Goal: Task Accomplishment & Management: Manage account settings

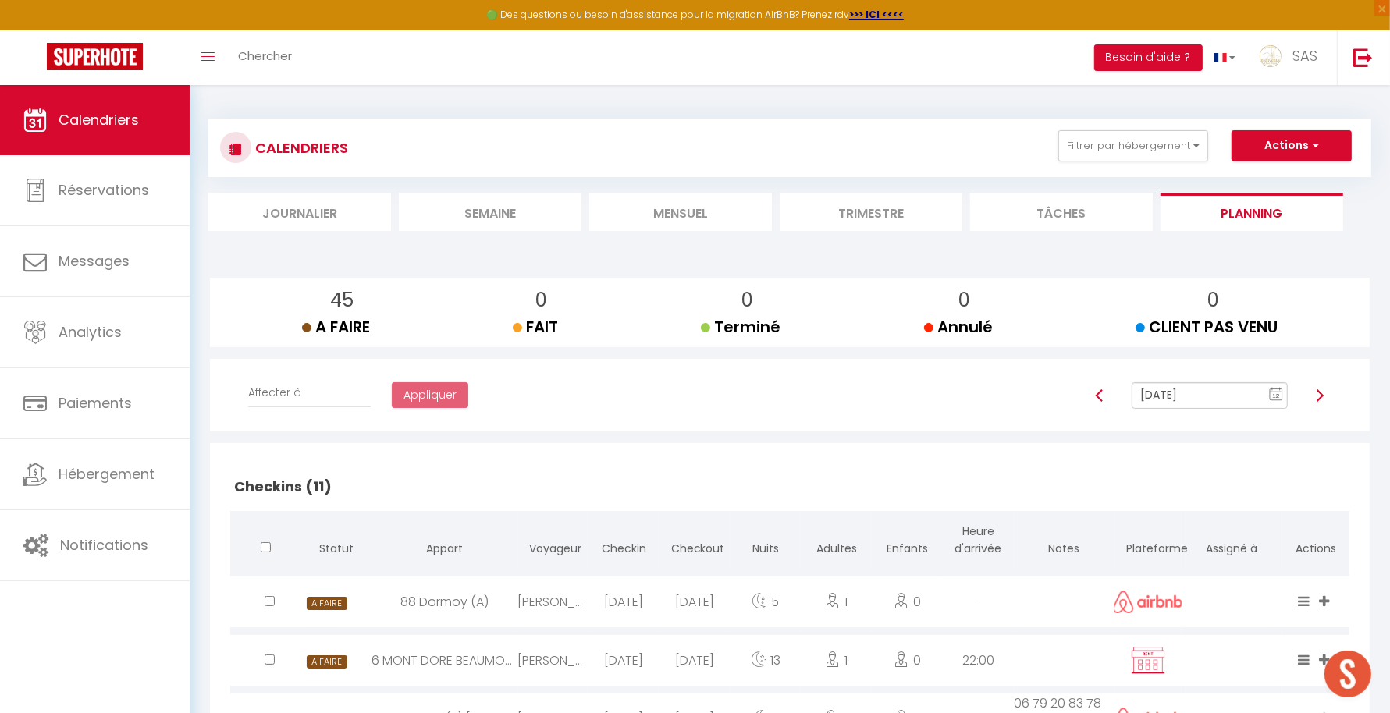
click at [691, 215] on li "Mensuel" at bounding box center [680, 212] width 183 height 38
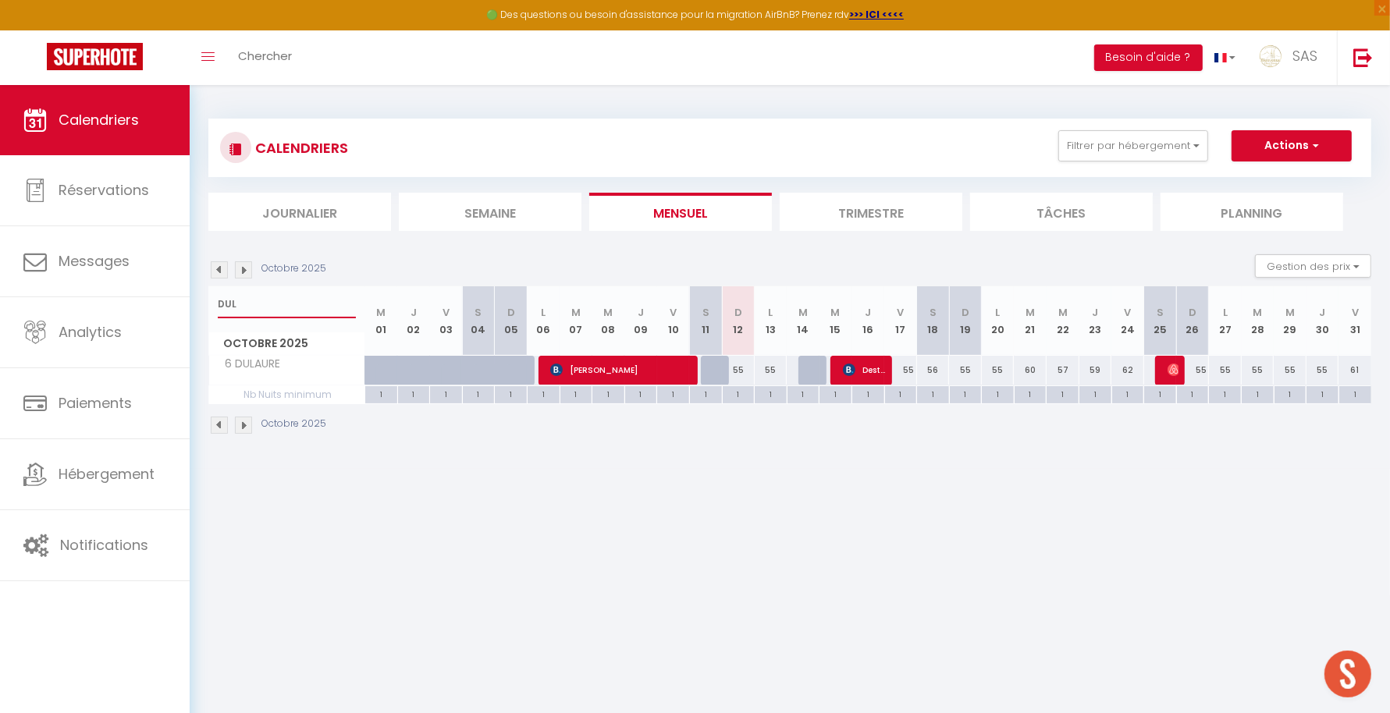
drag, startPoint x: 242, startPoint y: 303, endPoint x: 201, endPoint y: 309, distance: 41.1
click at [201, 309] on div "CALENDRIERS Filtrer par hébergement LCDP 6 MARCHE AUX POISSONS A TONNET 17 · Su…" at bounding box center [790, 277] width 1200 height 384
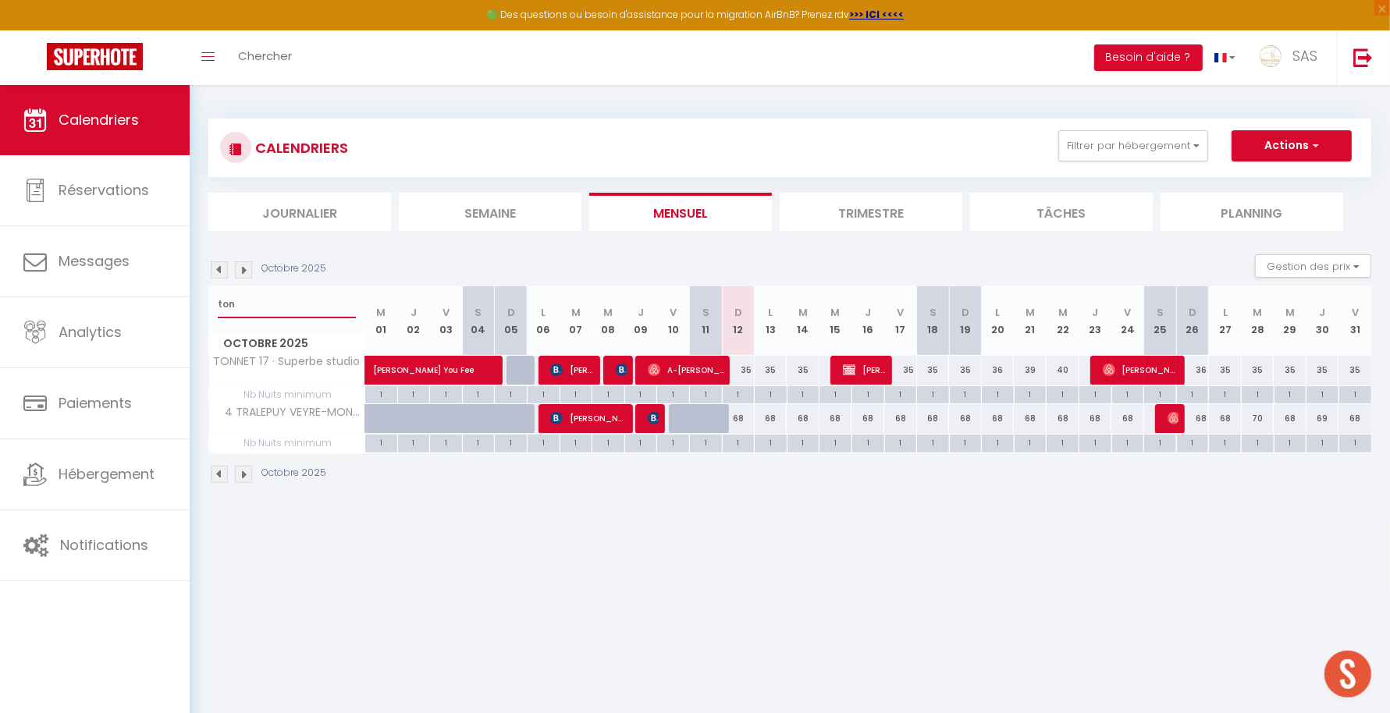
type input "ton"
click at [240, 274] on img at bounding box center [243, 269] width 17 height 17
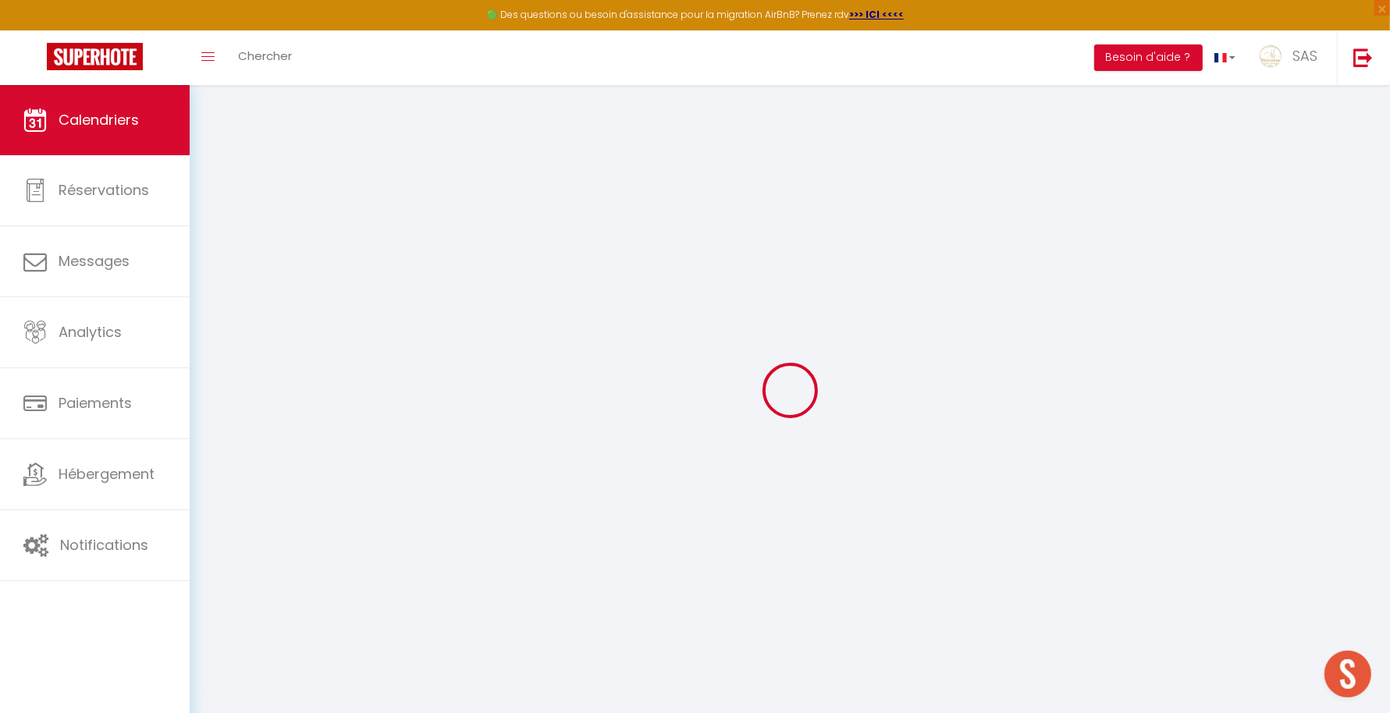
select select
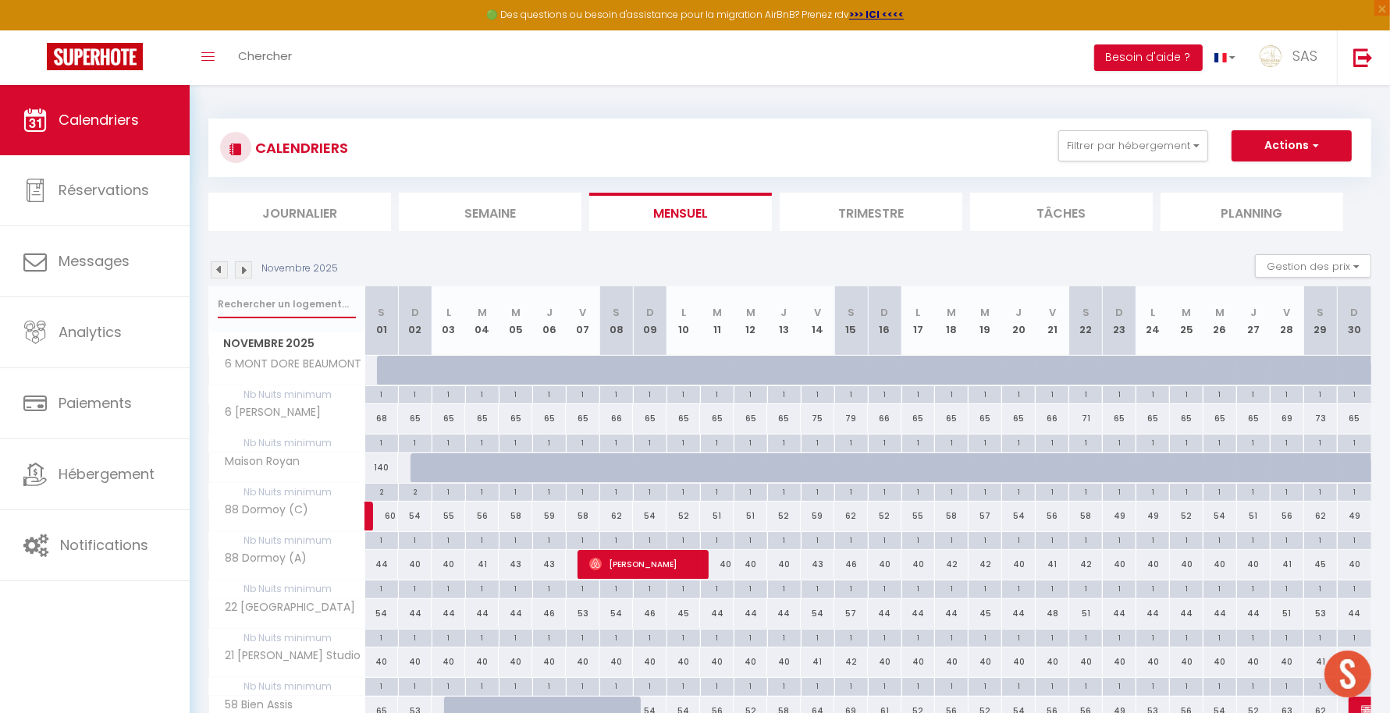
click at [298, 293] on input "text" at bounding box center [287, 304] width 138 height 28
type input "t"
select select
type input "to"
select select
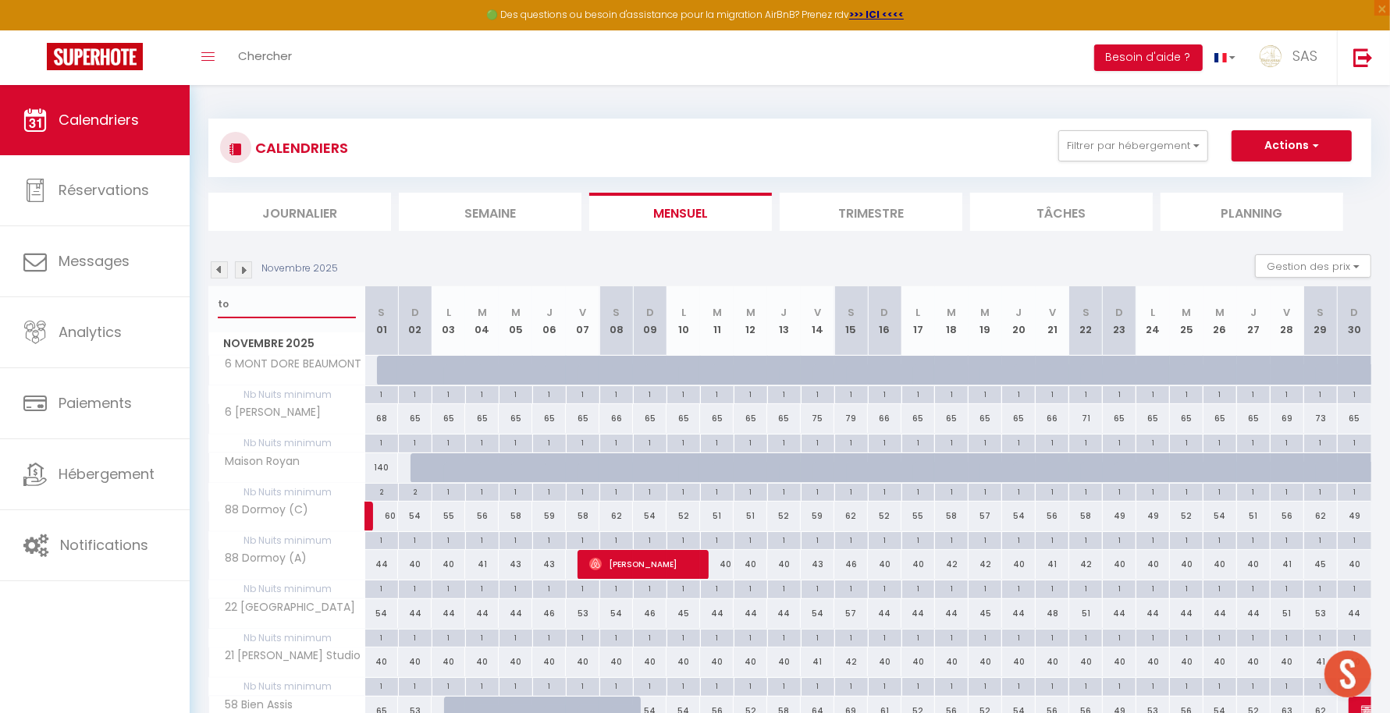
type input "ton"
select select
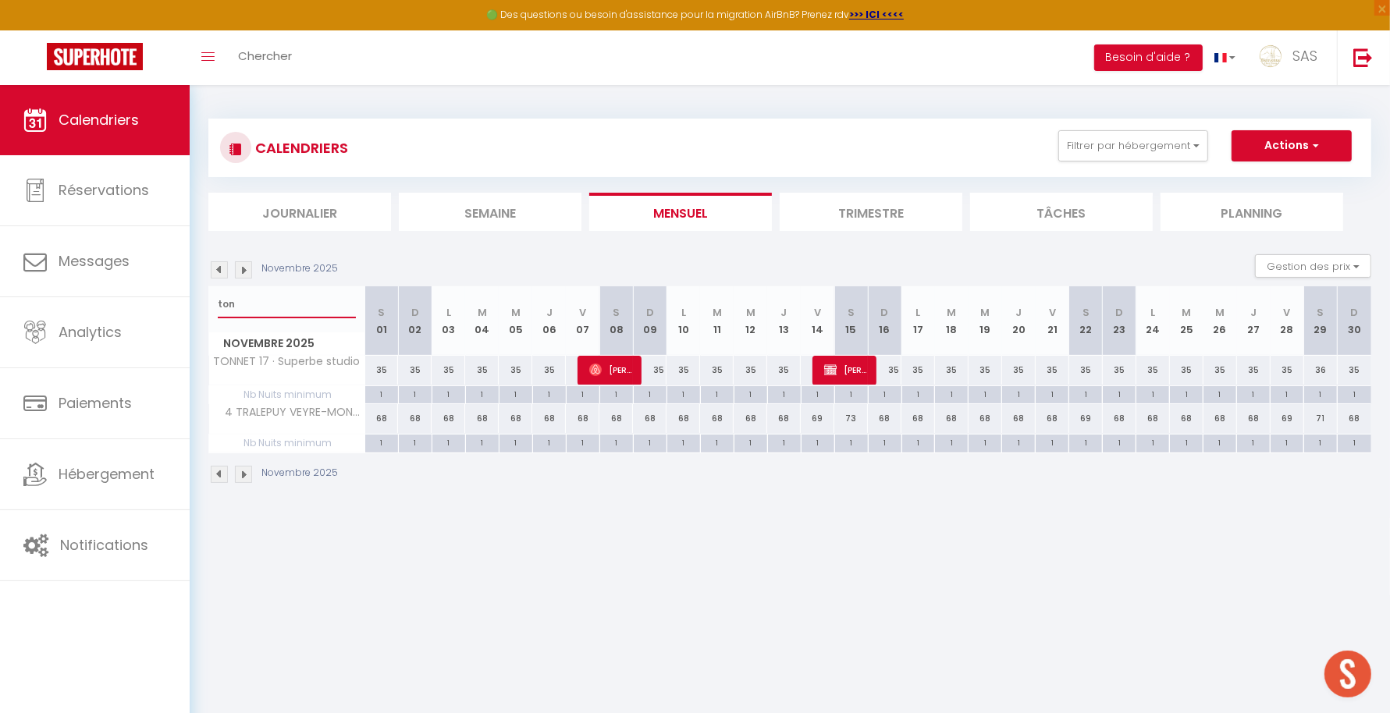
type input "ton"
click at [1047, 375] on div "35" at bounding box center [1053, 370] width 34 height 29
select select "1"
type input "Ven 21 Novembre 2025"
type input "[DATE]"
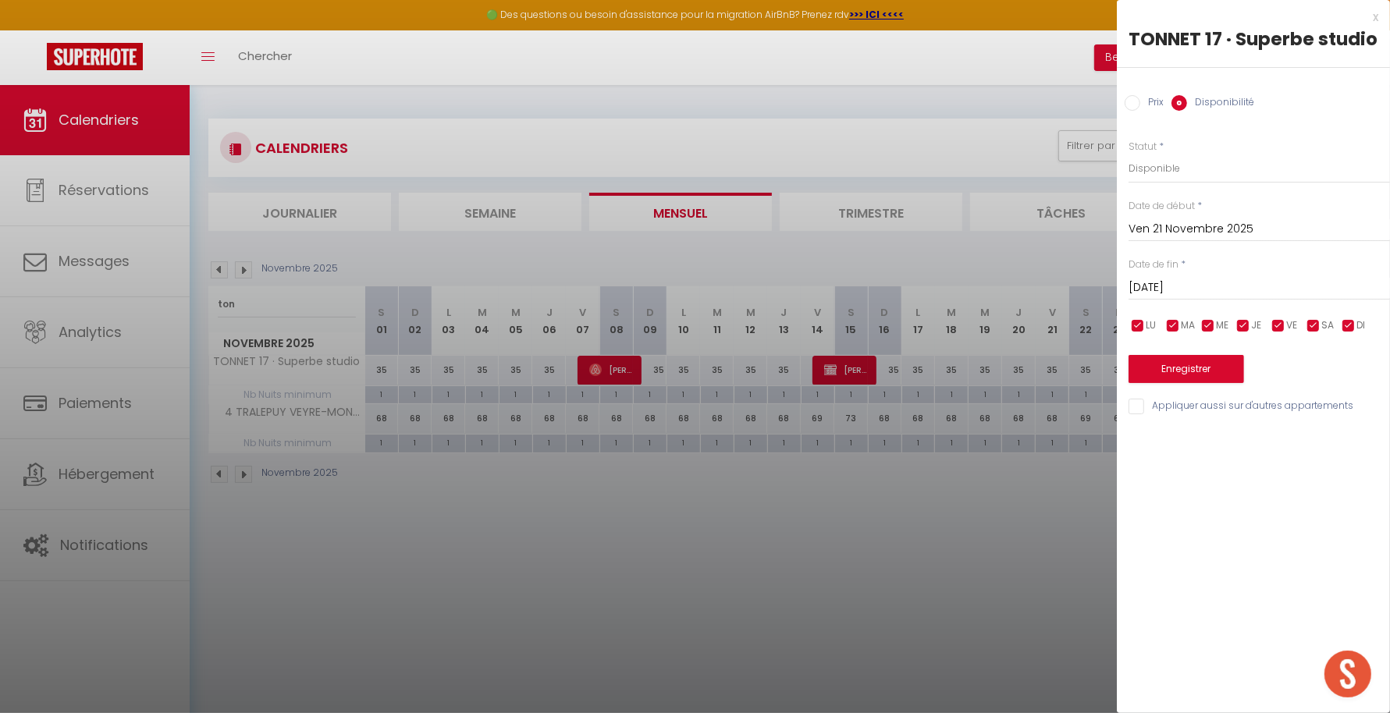
click at [1214, 136] on div "Prix * 35 Statut * Disponible Indisponible Date de début * [DATE] < [DATE] > Di…" at bounding box center [1253, 268] width 273 height 297
click at [1186, 167] on select "Disponible Indisponible" at bounding box center [1259, 169] width 261 height 30
drag, startPoint x: 1173, startPoint y: 233, endPoint x: 1186, endPoint y: 176, distance: 58.5
click at [1186, 176] on div "Prix * 35 Statut * Disponible Indisponible Date de début * [DATE] < [DATE] > Di…" at bounding box center [1253, 268] width 273 height 297
click at [1186, 170] on select "Disponible Indisponible" at bounding box center [1259, 169] width 261 height 30
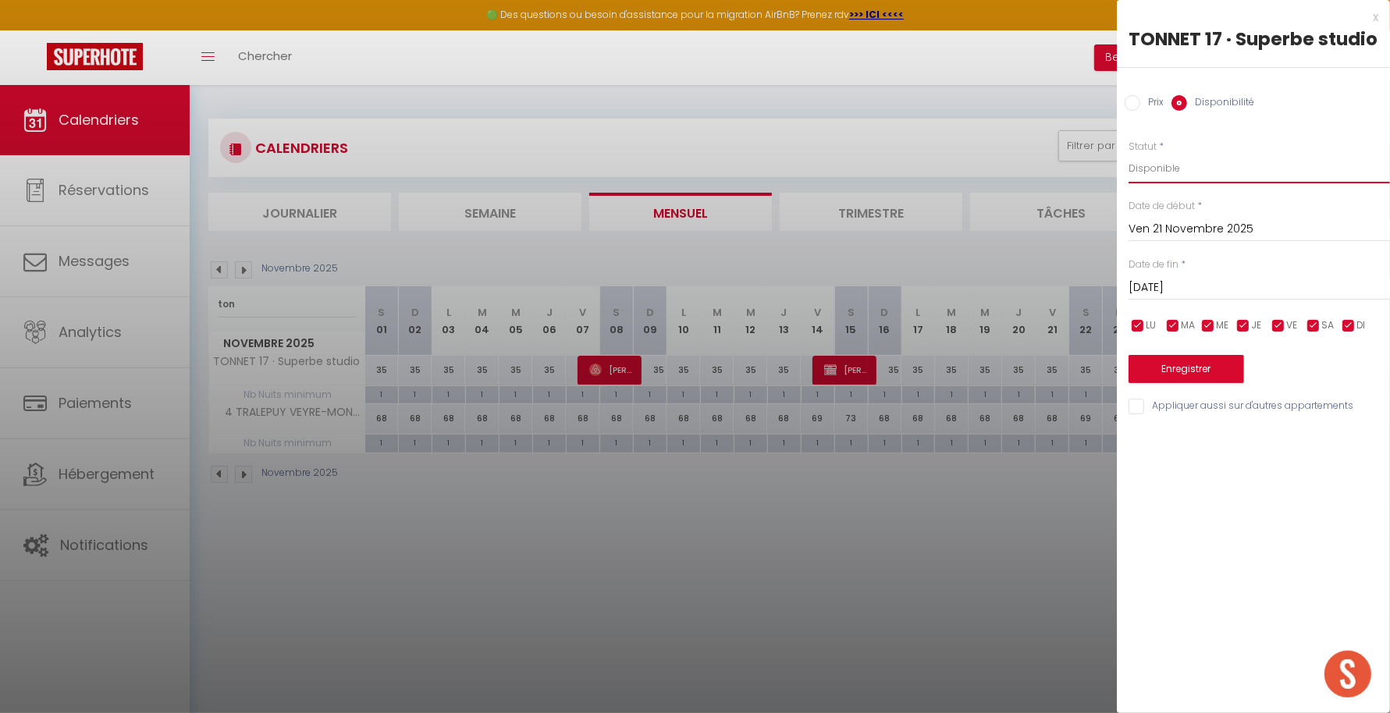
select select "0"
click at [1129, 154] on select "Disponible Indisponible" at bounding box center [1259, 169] width 261 height 30
click at [1177, 293] on input "[DATE]" at bounding box center [1259, 288] width 261 height 20
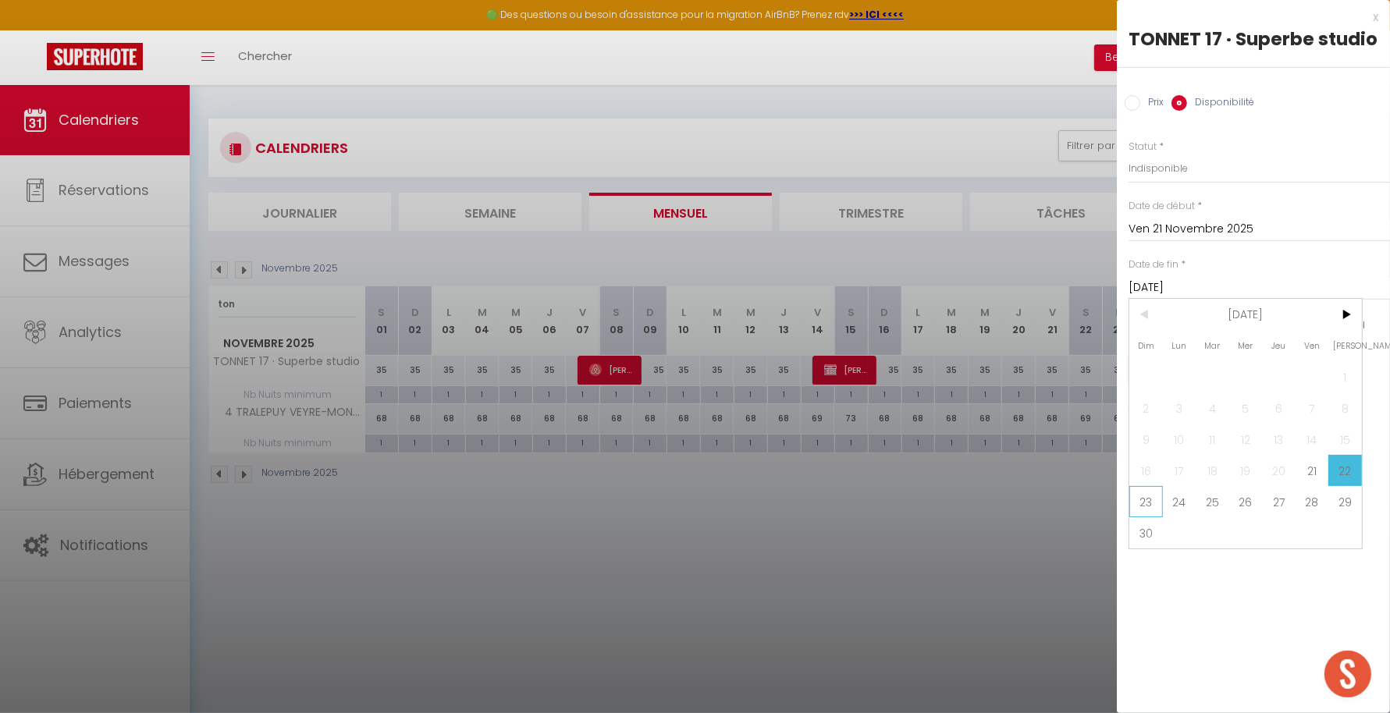
click at [1156, 494] on span "23" at bounding box center [1146, 501] width 34 height 31
type input "Dim 23 Novembre 2025"
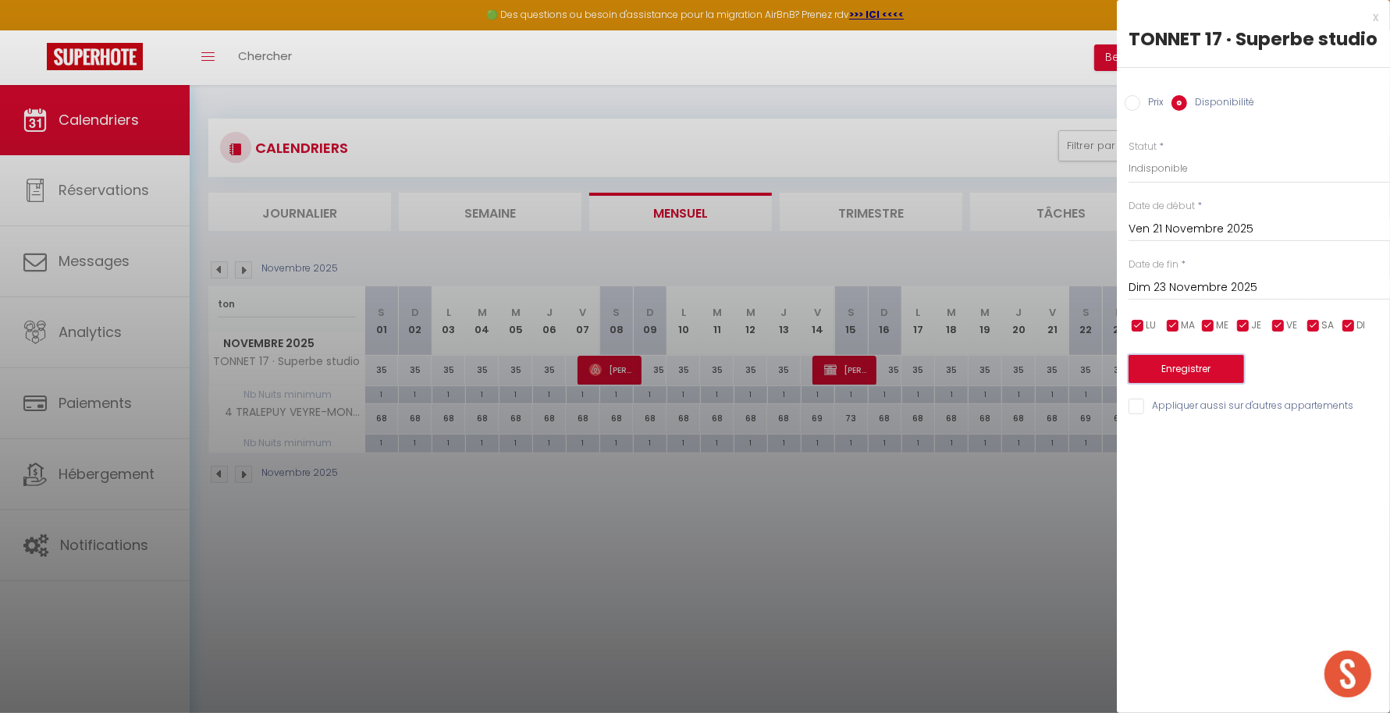
click at [1177, 369] on button "Enregistrer" at bounding box center [1187, 369] width 116 height 28
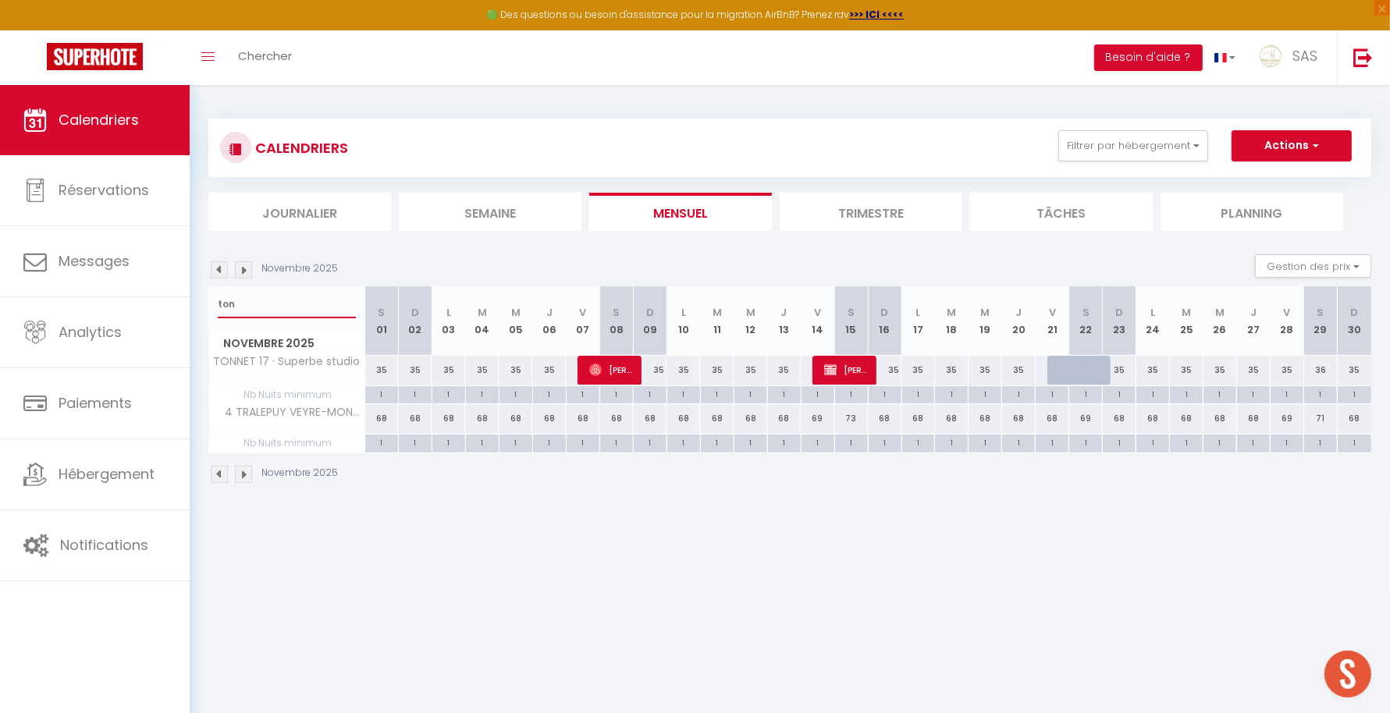
drag, startPoint x: 259, startPoint y: 302, endPoint x: 191, endPoint y: 305, distance: 68.0
click at [191, 305] on div "CALENDRIERS Filtrer par hébergement LCDP 6 MARCHE AUX POISSONS A TONNET 17 · Su…" at bounding box center [790, 301] width 1200 height 433
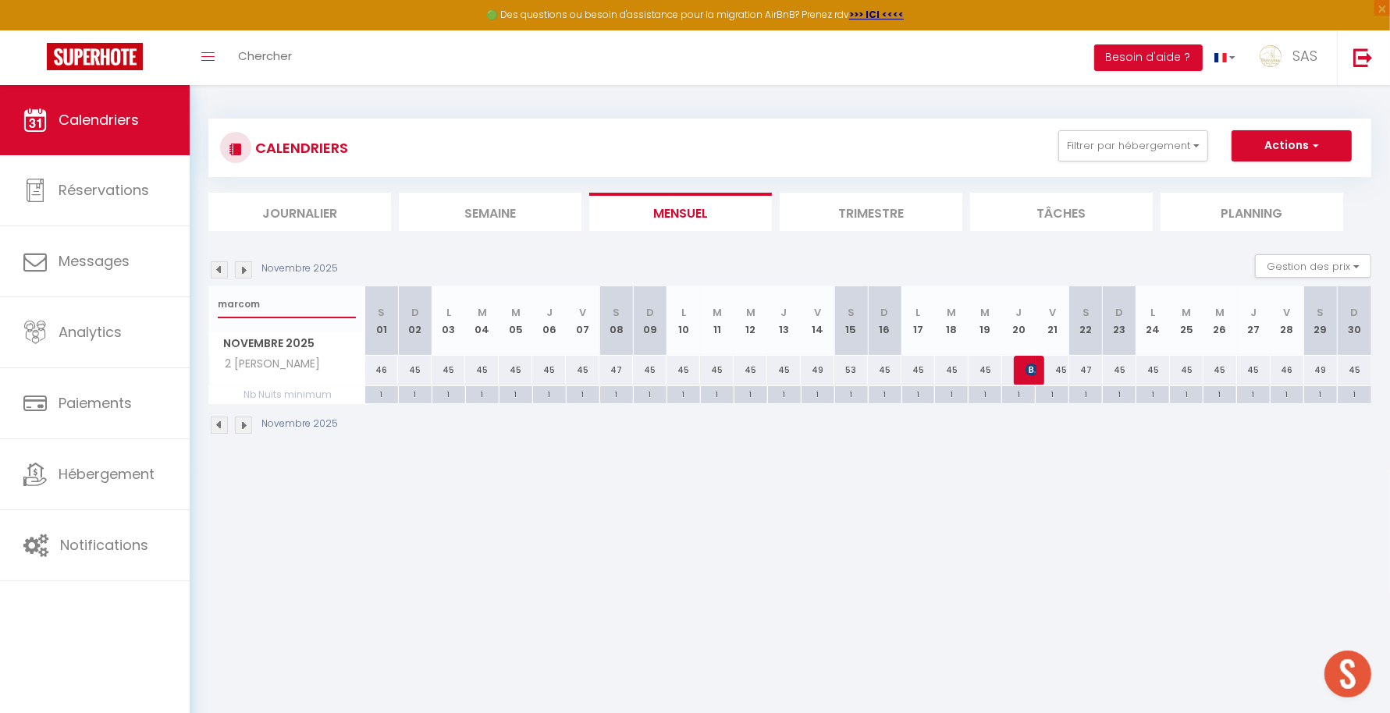
type input "marcom"
click at [214, 267] on img at bounding box center [219, 269] width 17 height 17
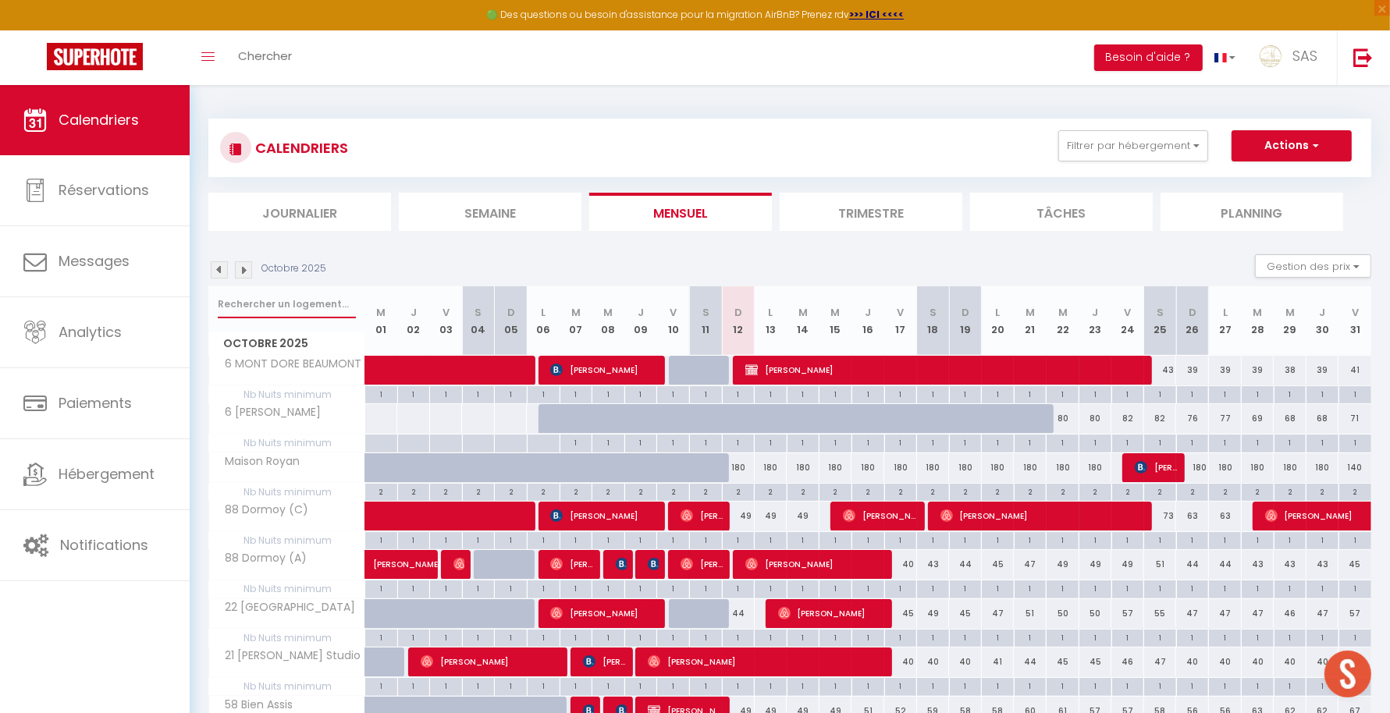
click at [236, 308] on input "text" at bounding box center [287, 304] width 138 height 28
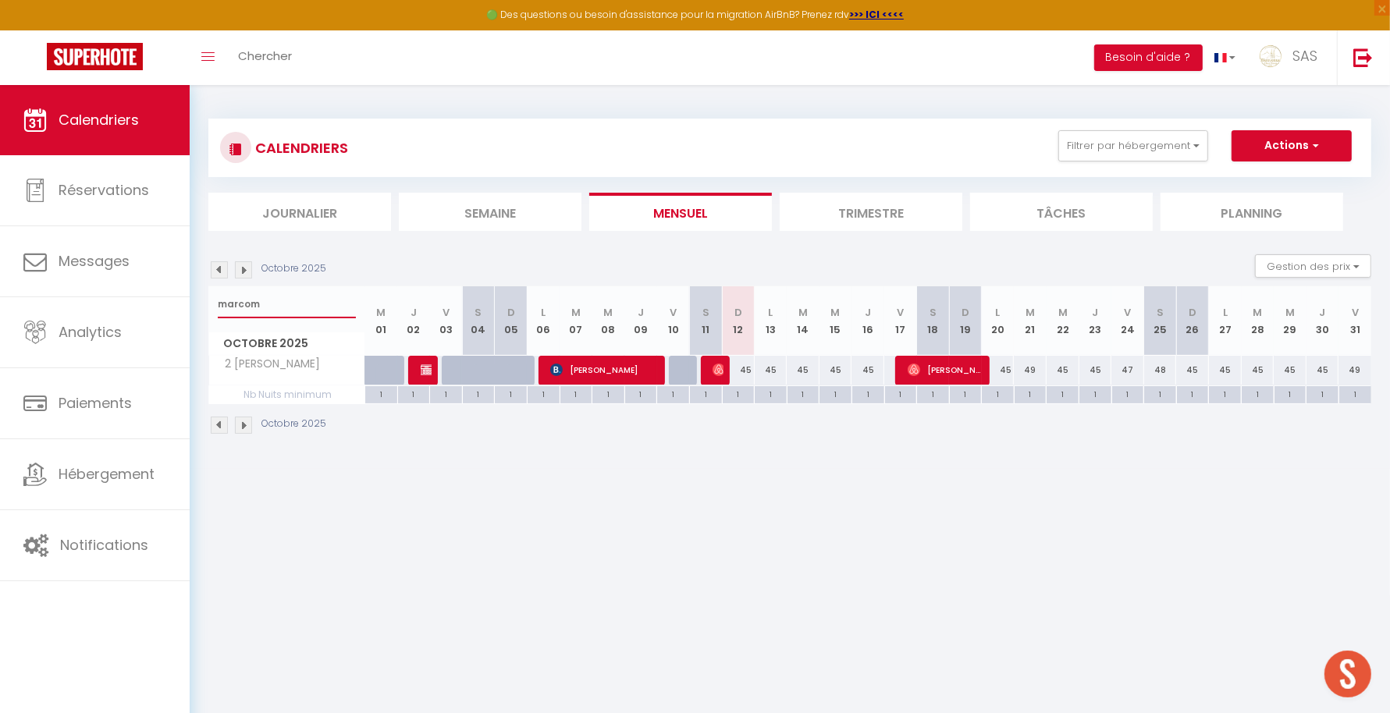
type input "marcom"
click at [715, 365] on img at bounding box center [719, 370] width 12 height 12
select select "OK"
select select "1"
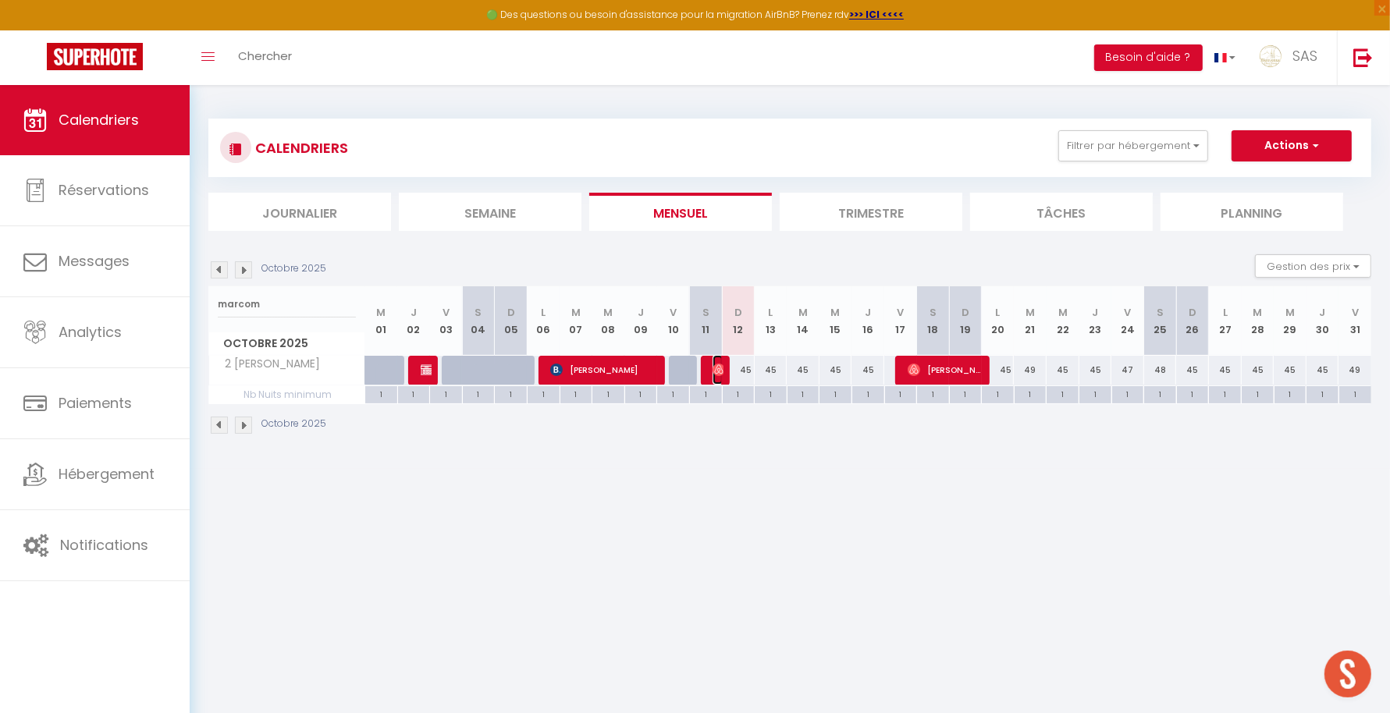
select select "0"
select select "1"
select select
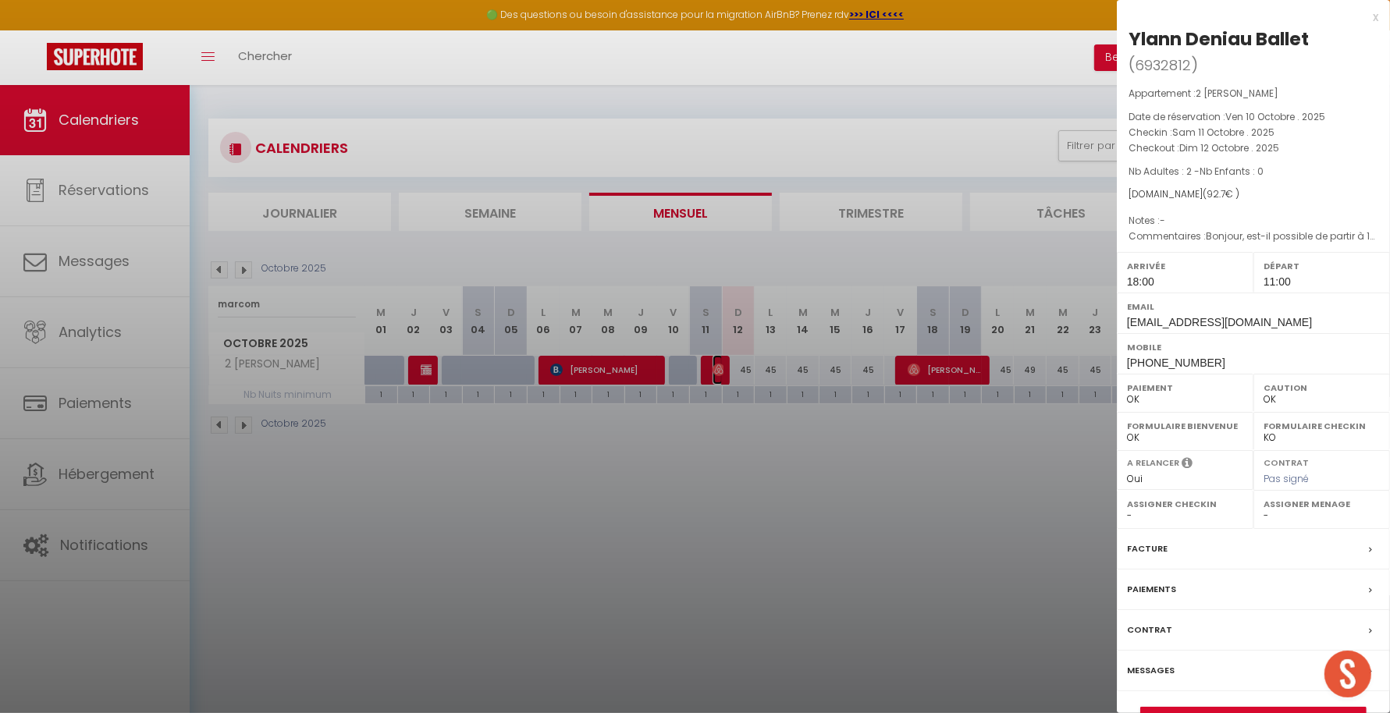
scroll to position [84, 0]
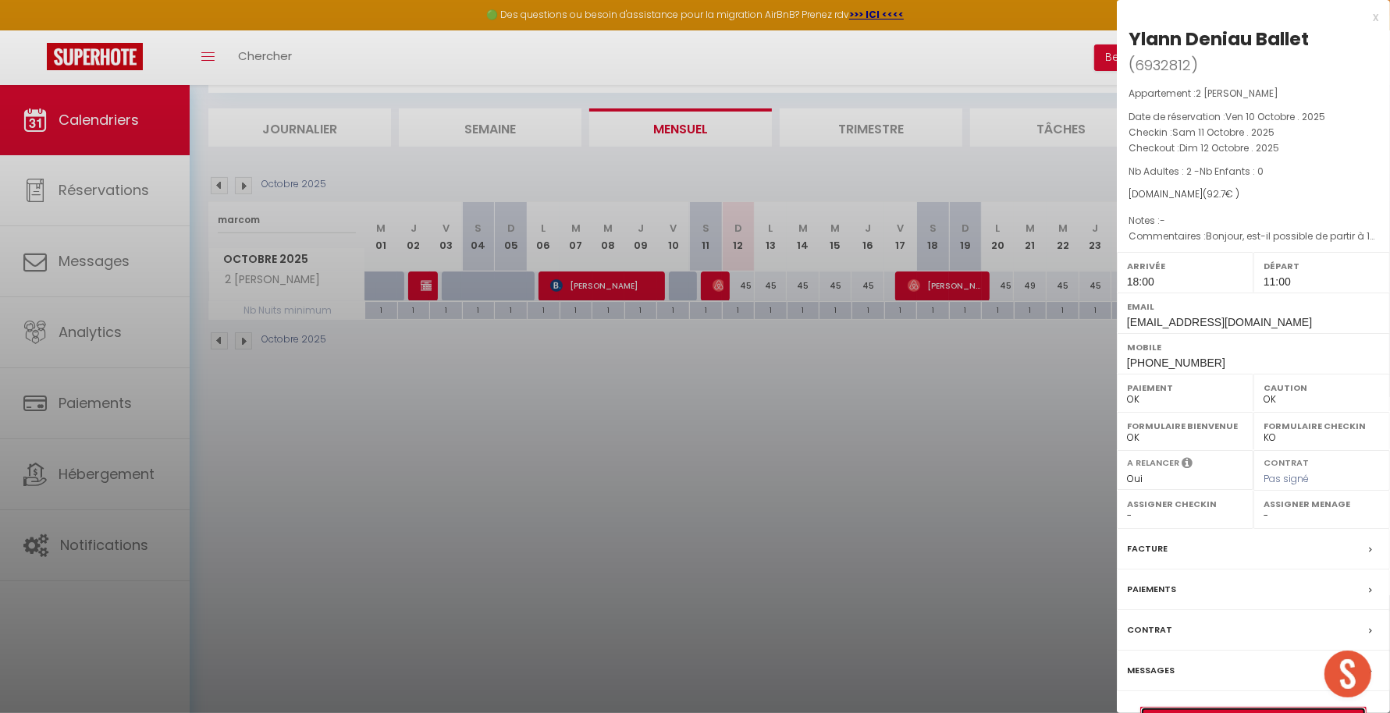
click at [1211, 710] on link "Détails de la réservation" at bounding box center [1253, 718] width 225 height 20
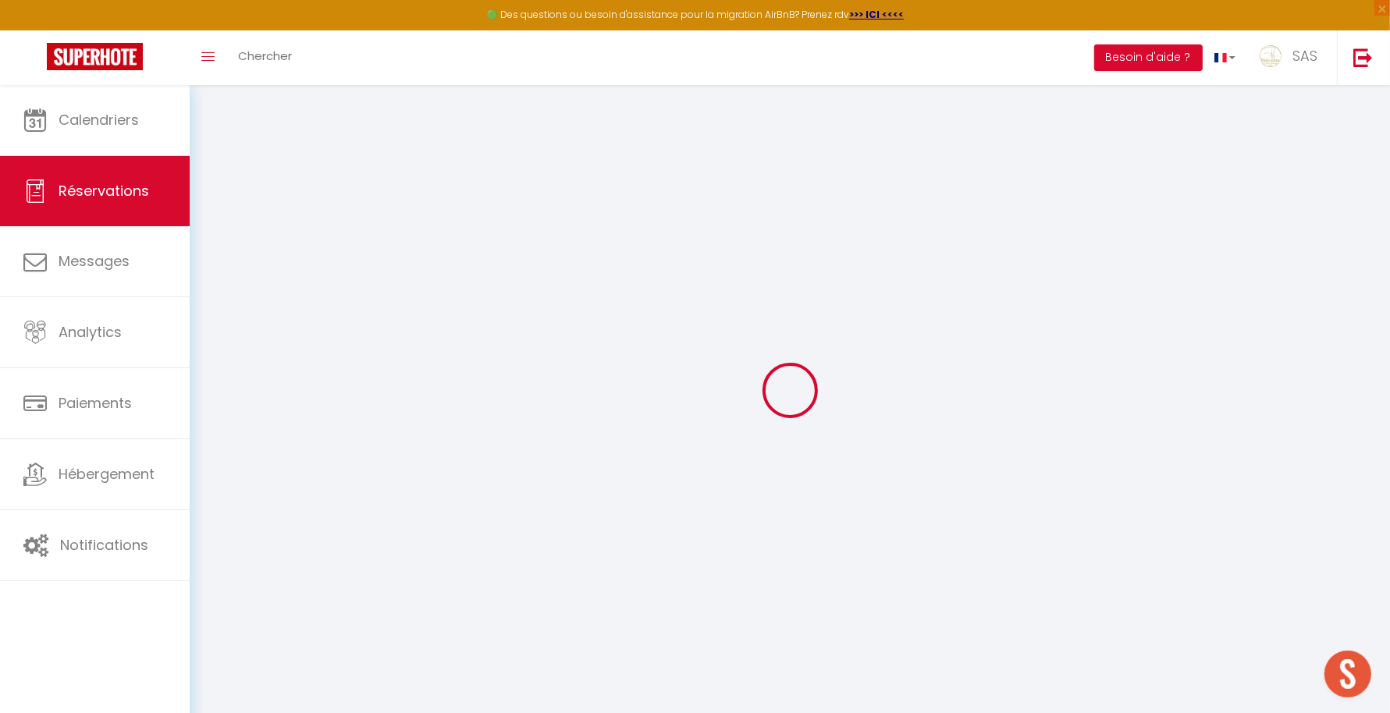
type input "Ylann"
type input "Deniau Ballet"
type input "[EMAIL_ADDRESS][DOMAIN_NAME]"
type input "[PHONE_NUMBER]"
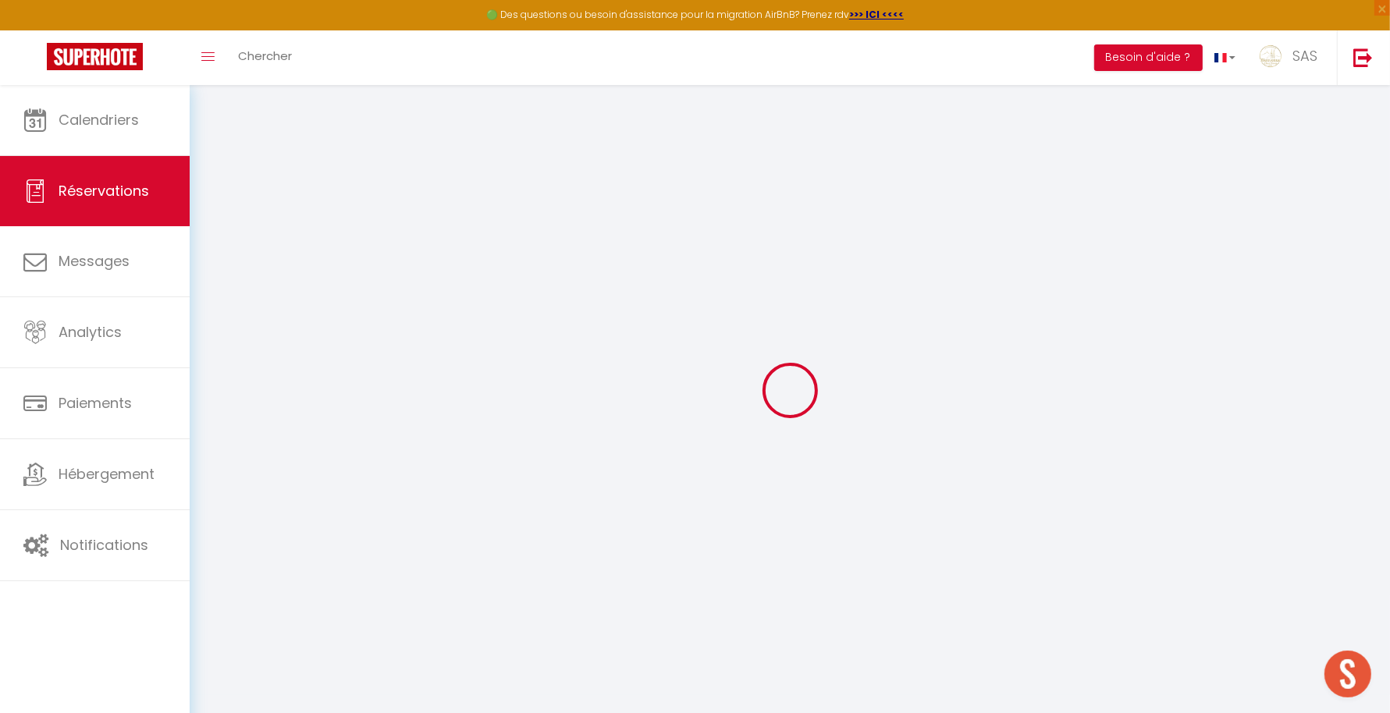
type input "[PHONE_NUMBER]"
select select
type input "16.2"
select select "72041"
select select "1"
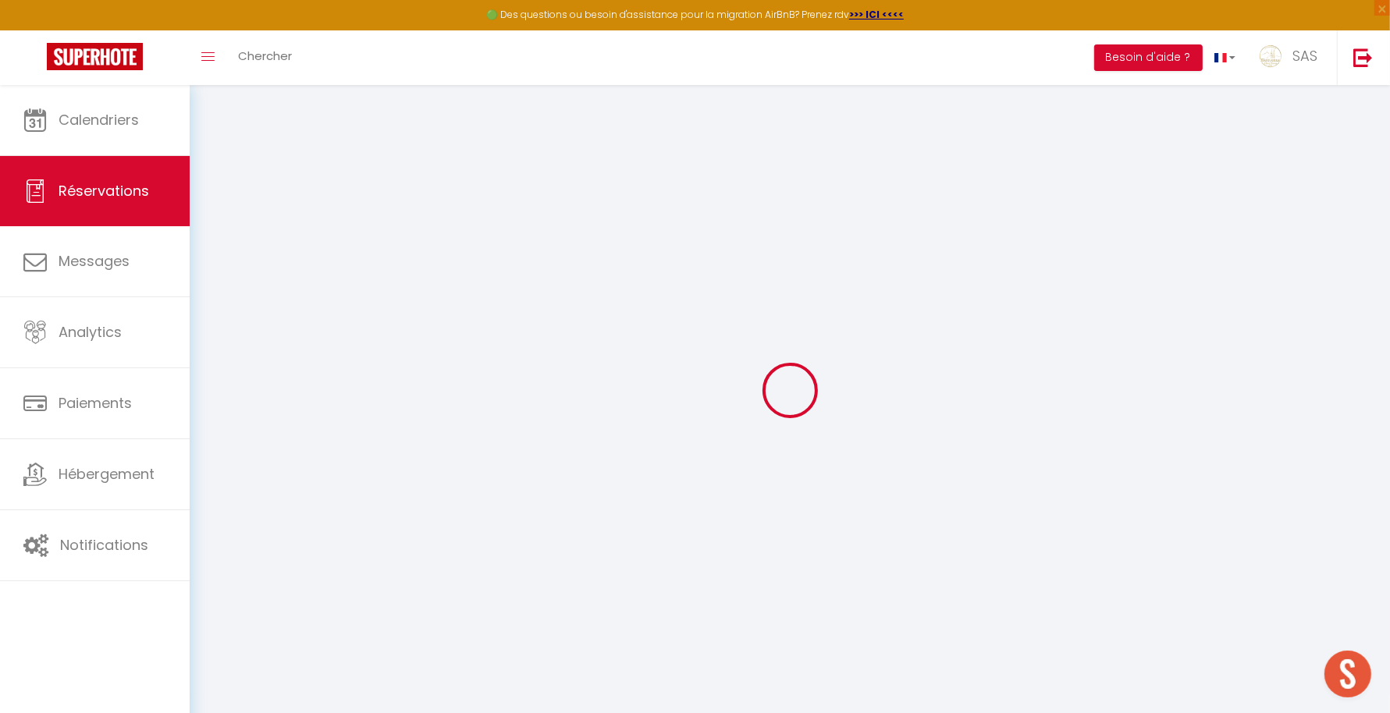
select select
type input "2"
select select "12"
select select
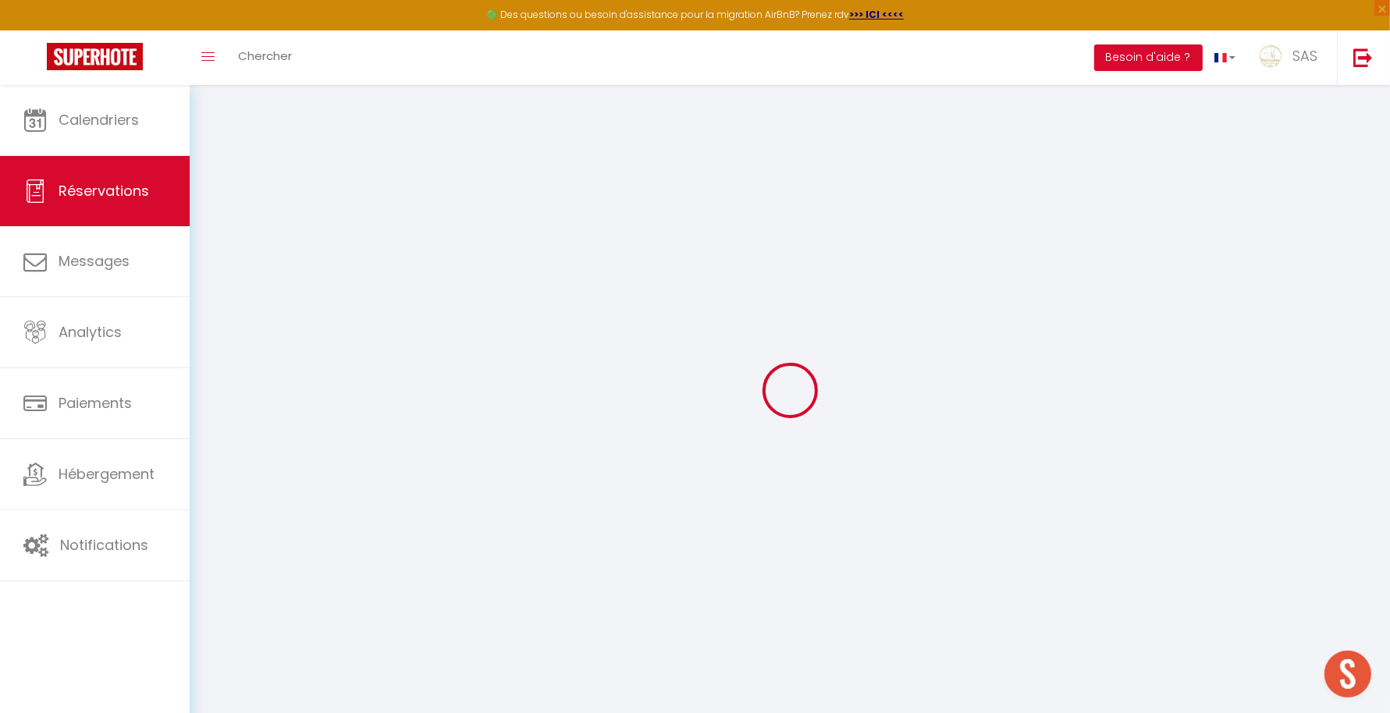
type input "54"
checkbox input "false"
type input "0"
select select "1"
type input "0"
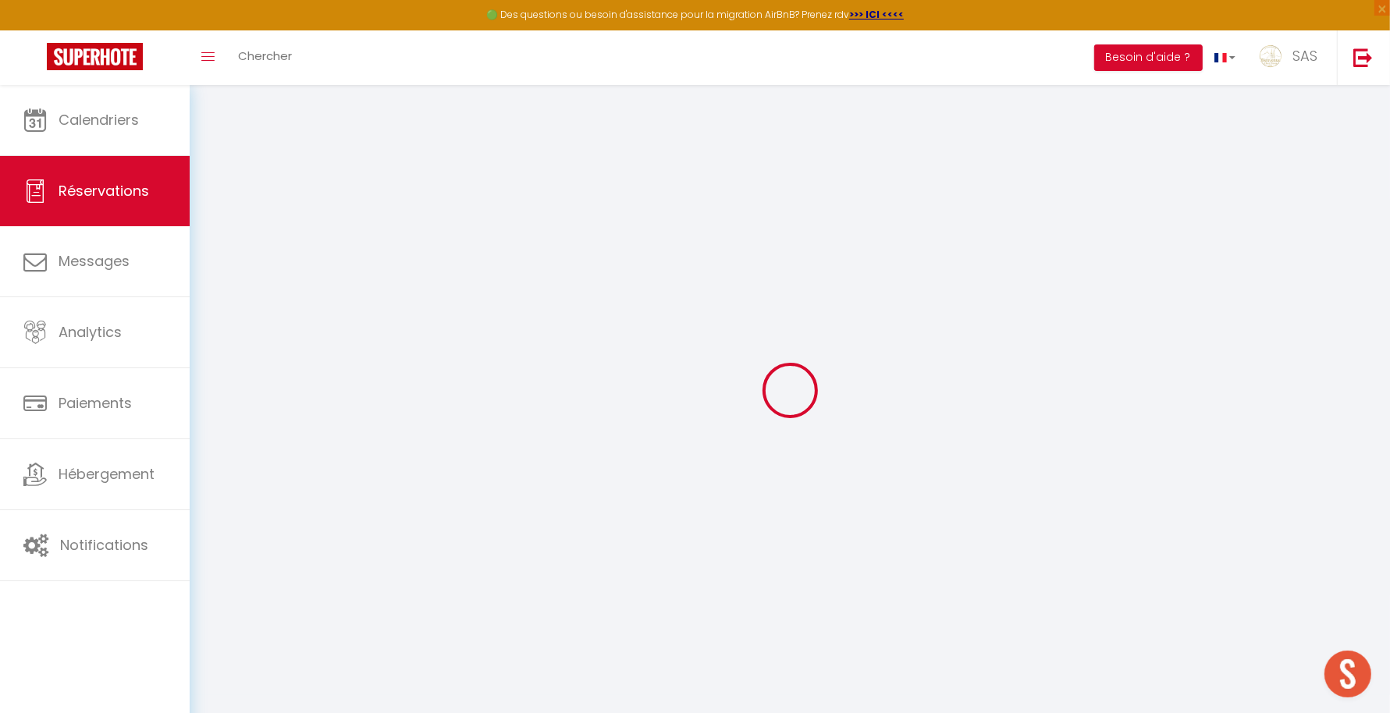
type input "0"
select select
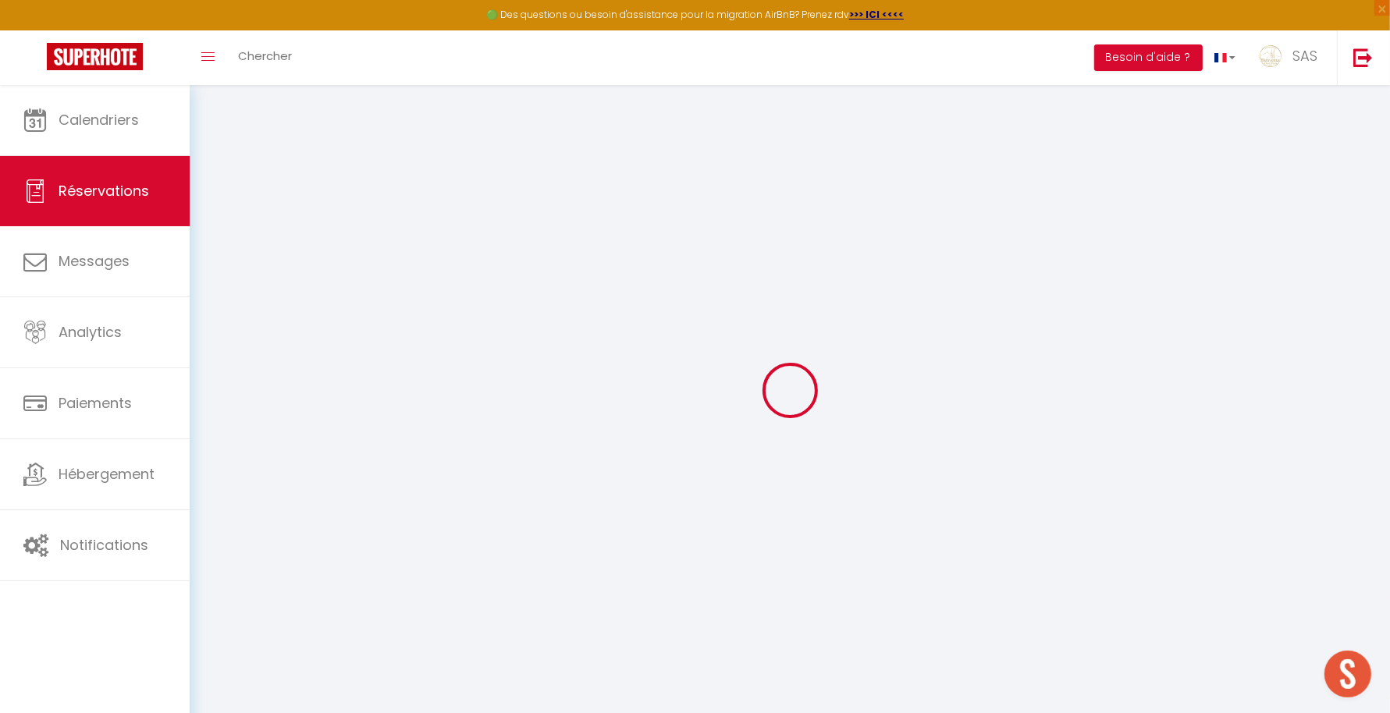
select select "15"
checkbox input "false"
select select
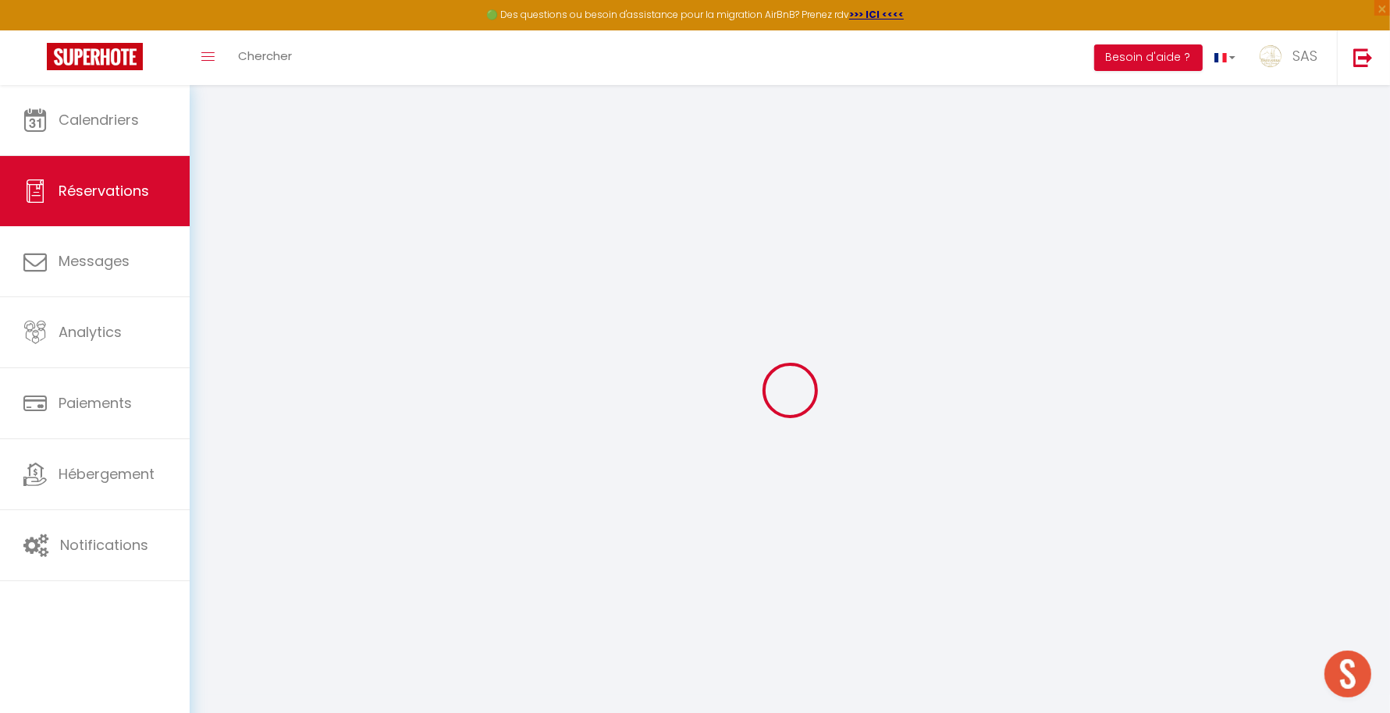
checkbox input "false"
select select
checkbox input "false"
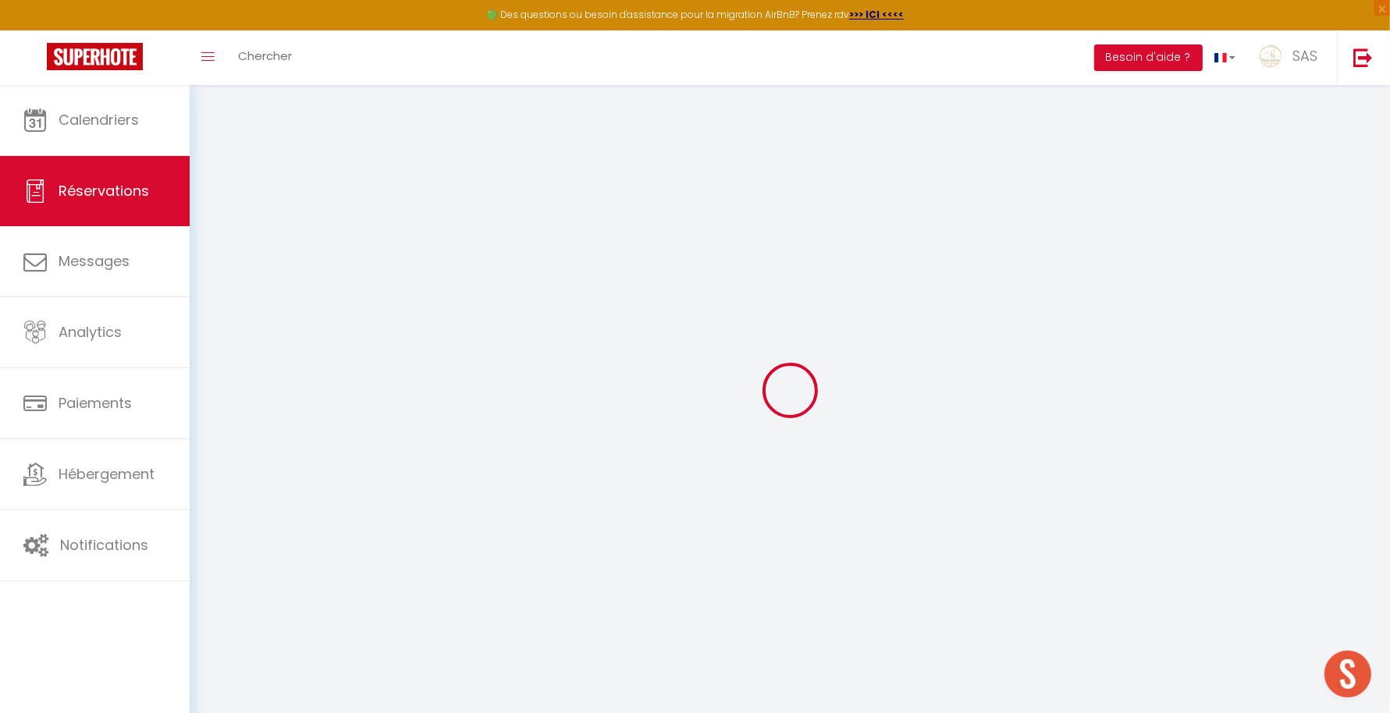
type textarea "Bonjour, est-il possible de partir à 13h ? [GEOGRAPHIC_DATA]"
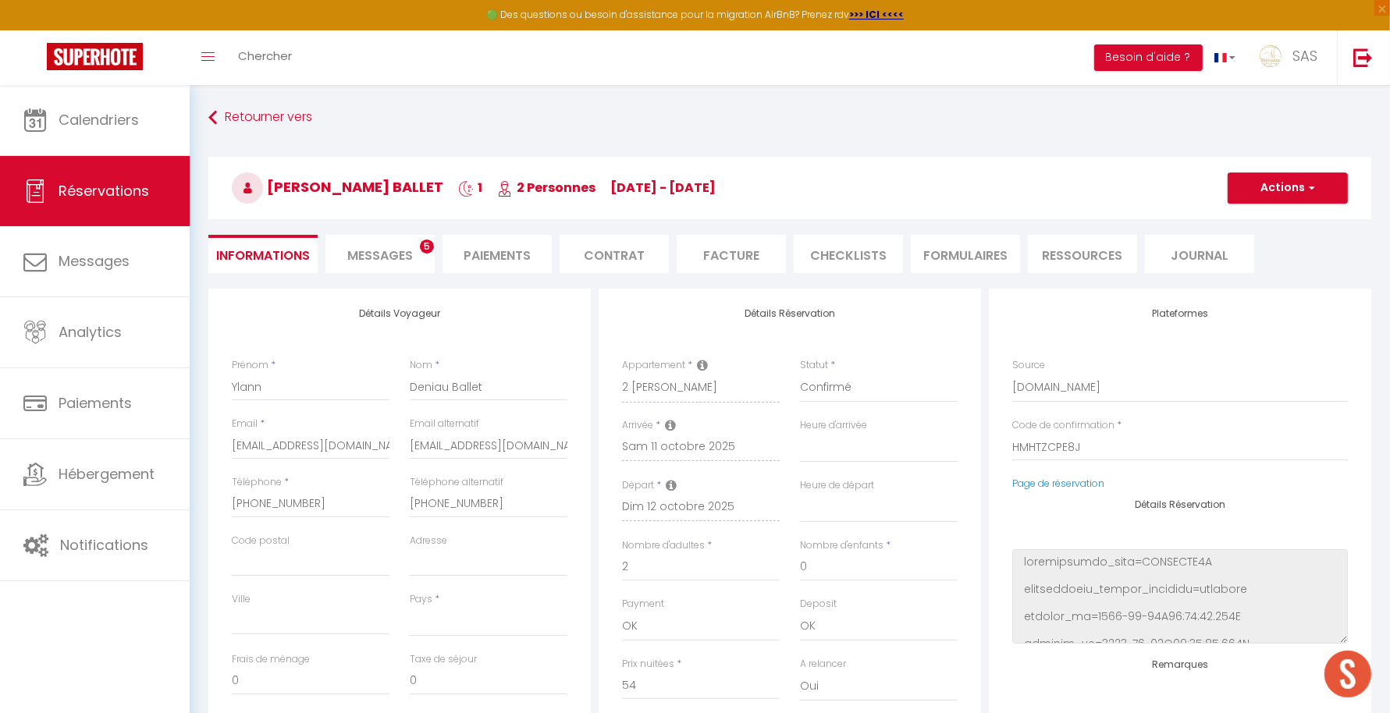
click at [400, 244] on li "Messages 5" at bounding box center [379, 254] width 109 height 38
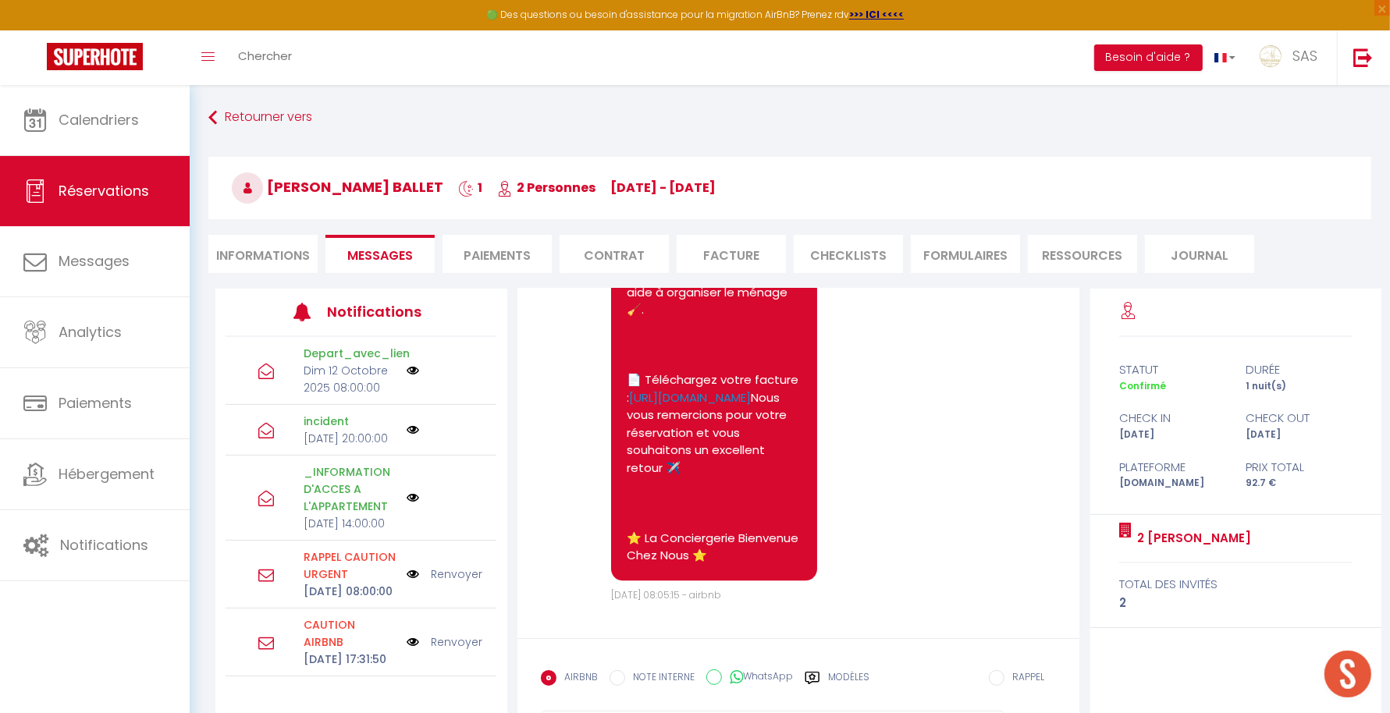
scroll to position [84, 0]
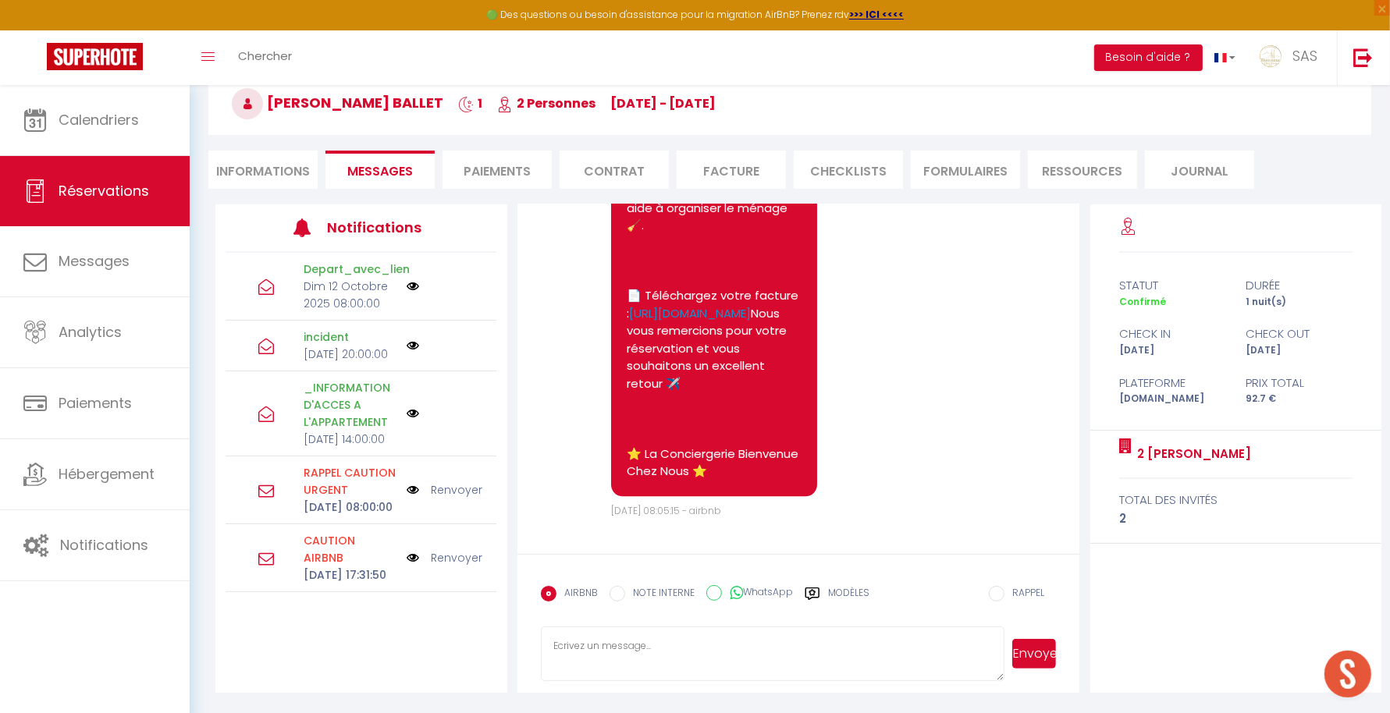
click at [667, 664] on textarea at bounding box center [773, 654] width 464 height 55
type textarea "B"
type textarea "b"
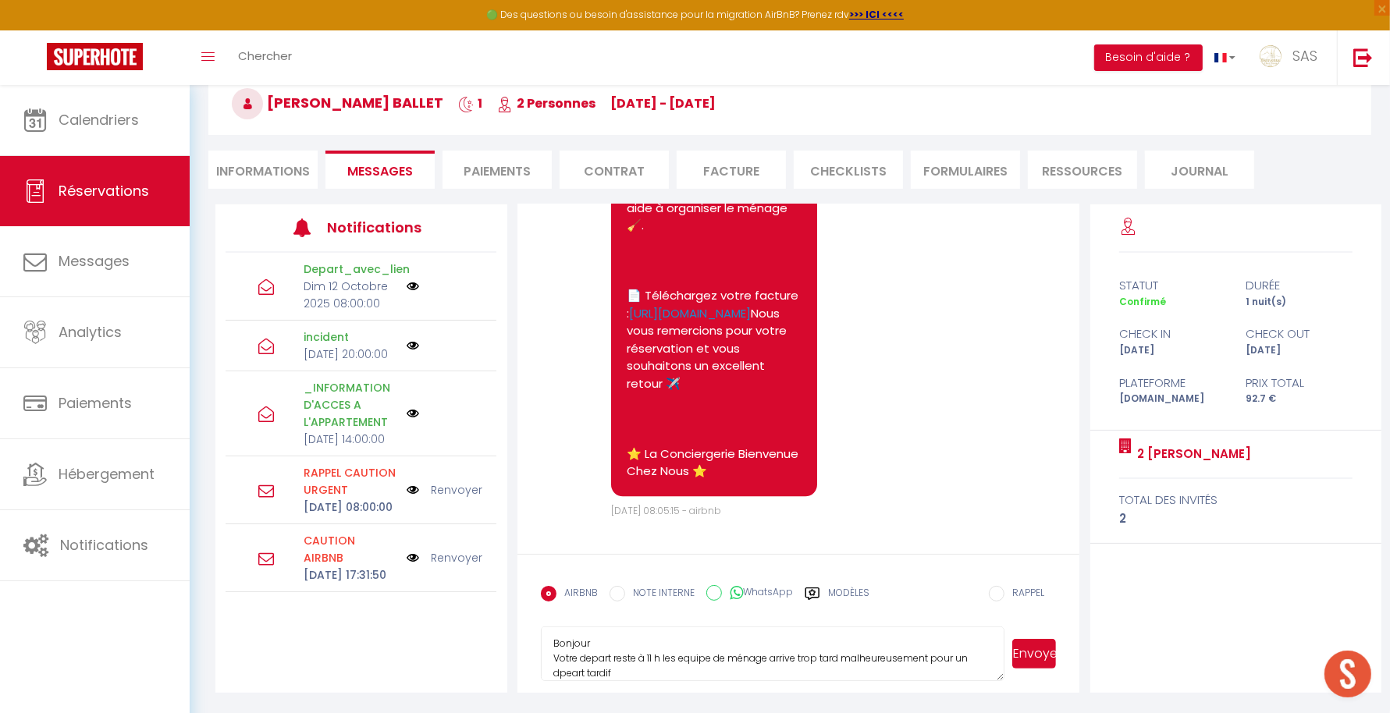
scroll to position [16, 0]
click at [601, 641] on textarea "Bonjour Votre depart reste à 11 h les equipe de ménage arrive trop tard malheur…" at bounding box center [773, 654] width 464 height 55
click at [0, 0] on lt-span "départ" at bounding box center [0, 0] width 0 height 0
click at [695, 640] on textarea "Bonjour Votre départ reste à 11 h les equipe de ménage arrive trop tard malheur…" at bounding box center [773, 654] width 464 height 55
click at [0, 0] on lt-span "équipe" at bounding box center [0, 0] width 0 height 0
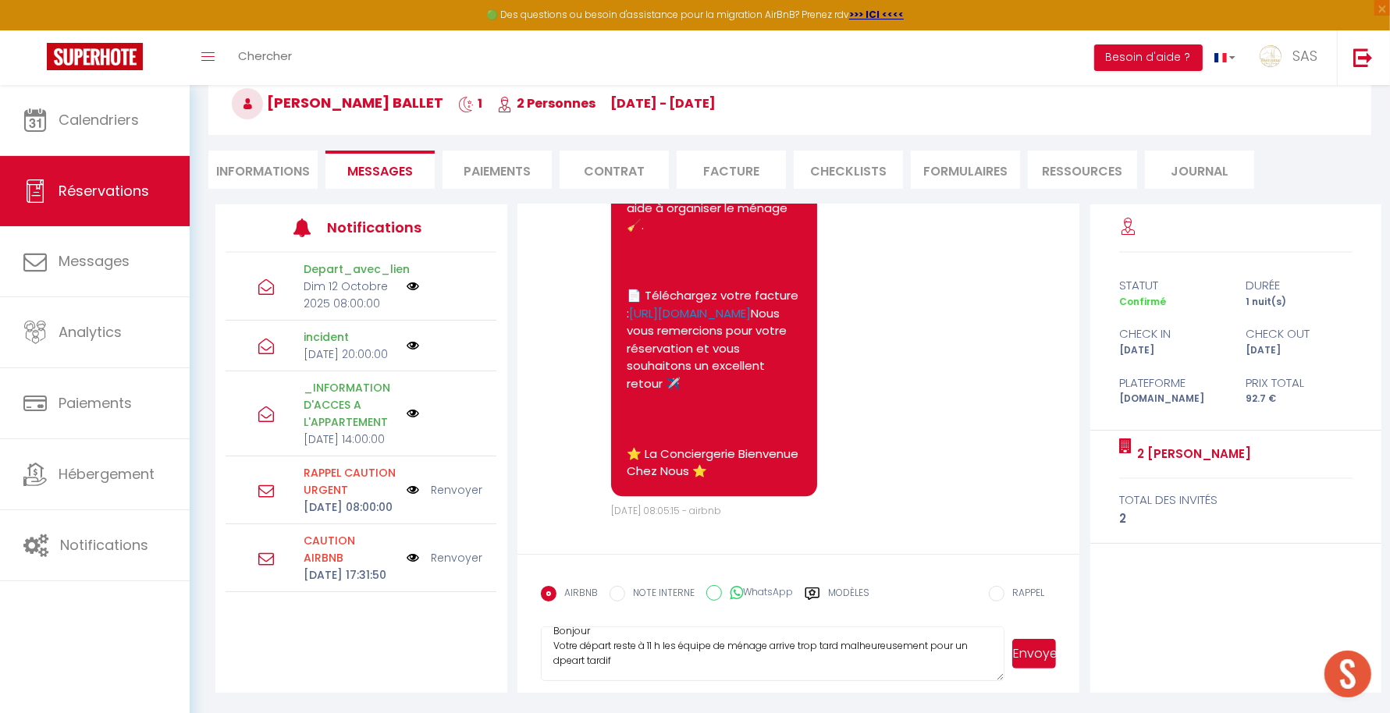
click at [574, 658] on textarea "Bonjour Votre départ reste à 11 h les équipe de ménage arrive trop tard malheur…" at bounding box center [773, 654] width 464 height 55
click at [0, 0] on lt-span "départ" at bounding box center [0, 0] width 0 height 0
type textarea "Bonjour Votre départ reste à 11 h les équipe de ménage arrive trop tard malheur…"
click at [1044, 643] on button "Envoyer" at bounding box center [1034, 654] width 44 height 30
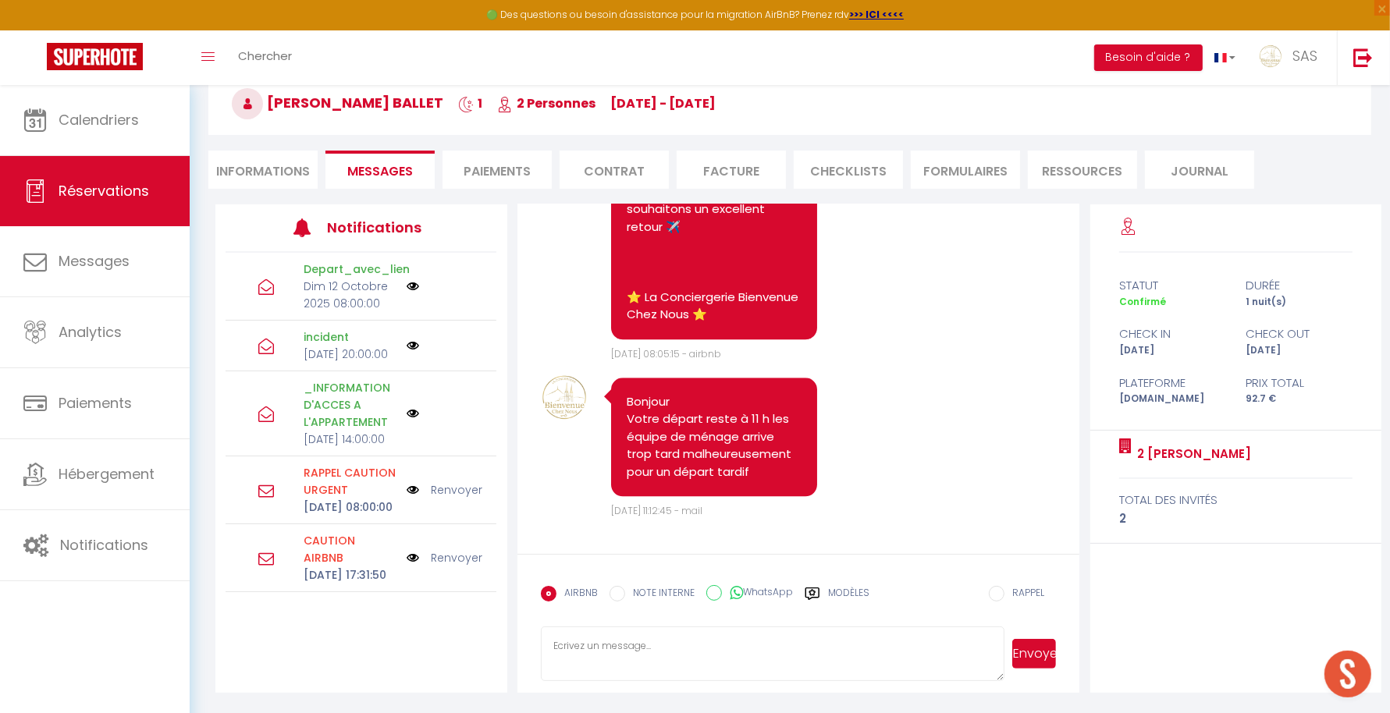
scroll to position [4411, 0]
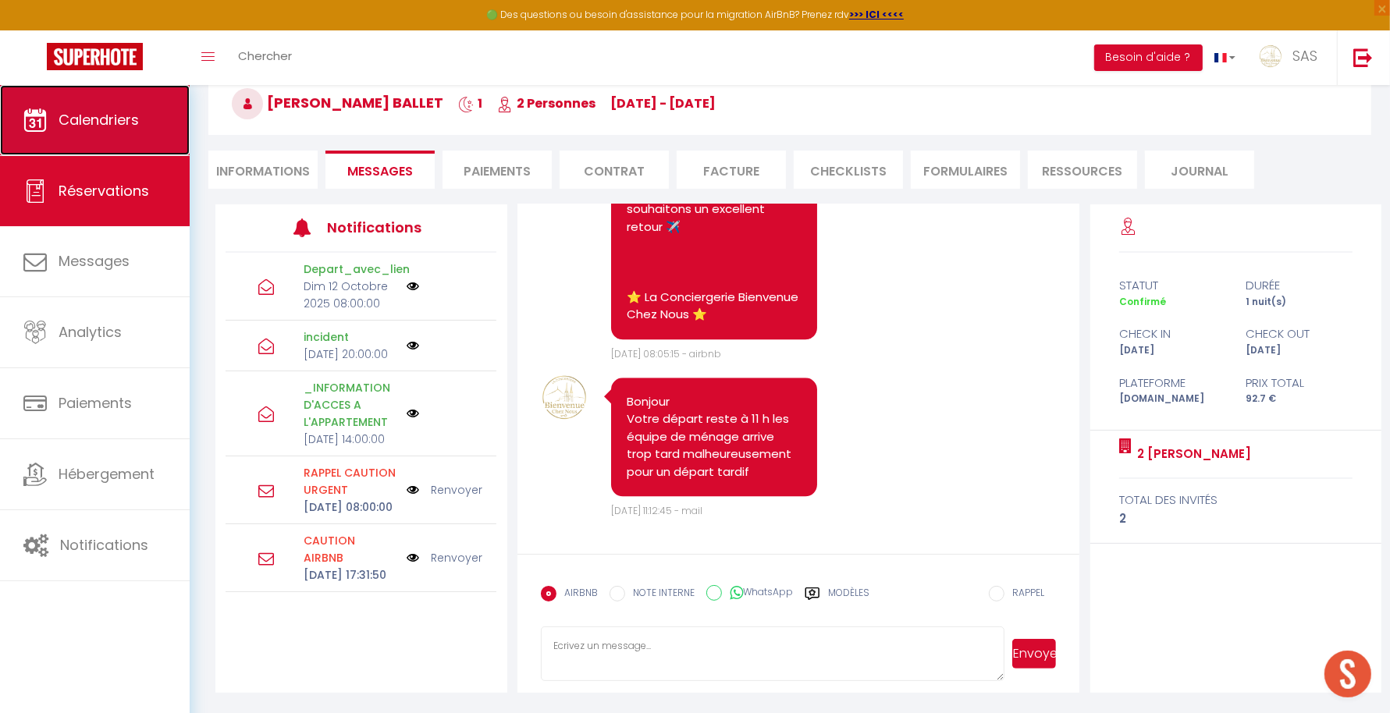
click at [104, 123] on span "Calendriers" at bounding box center [99, 120] width 80 height 20
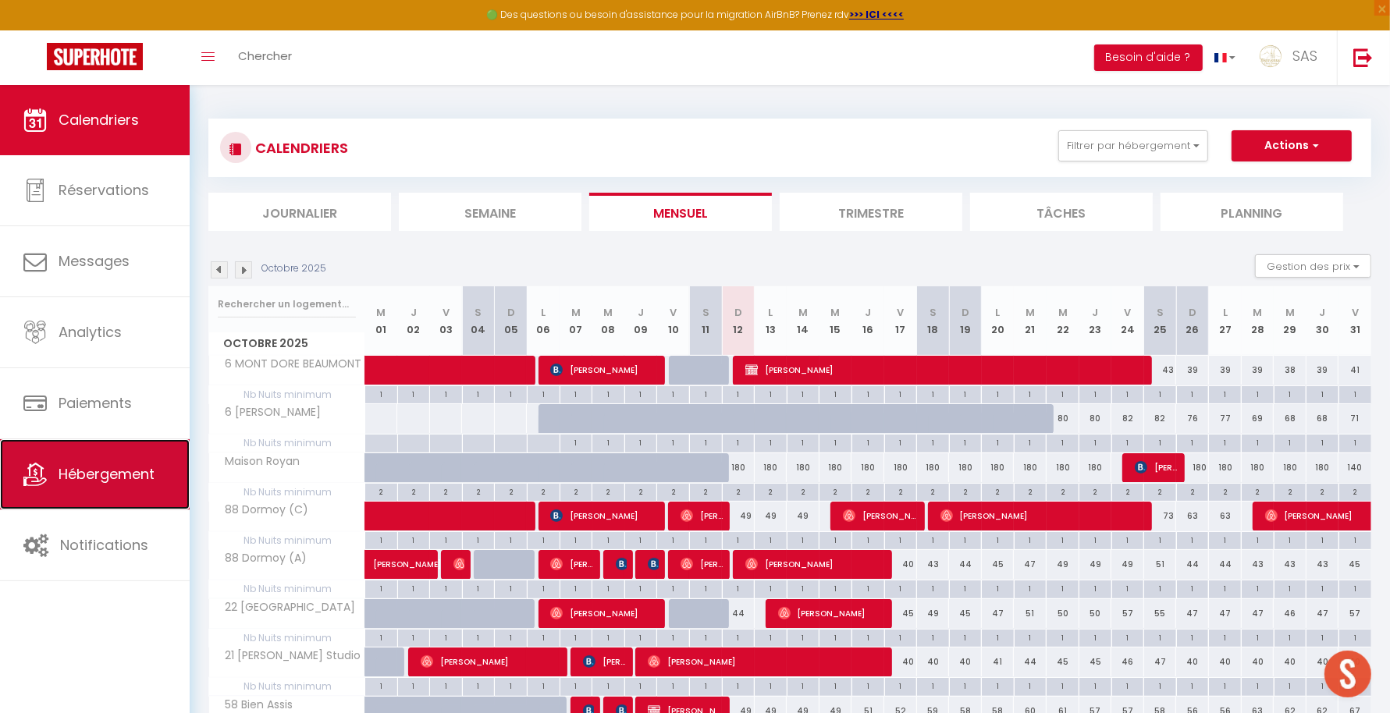
click at [123, 477] on span "Hébergement" at bounding box center [107, 474] width 96 height 20
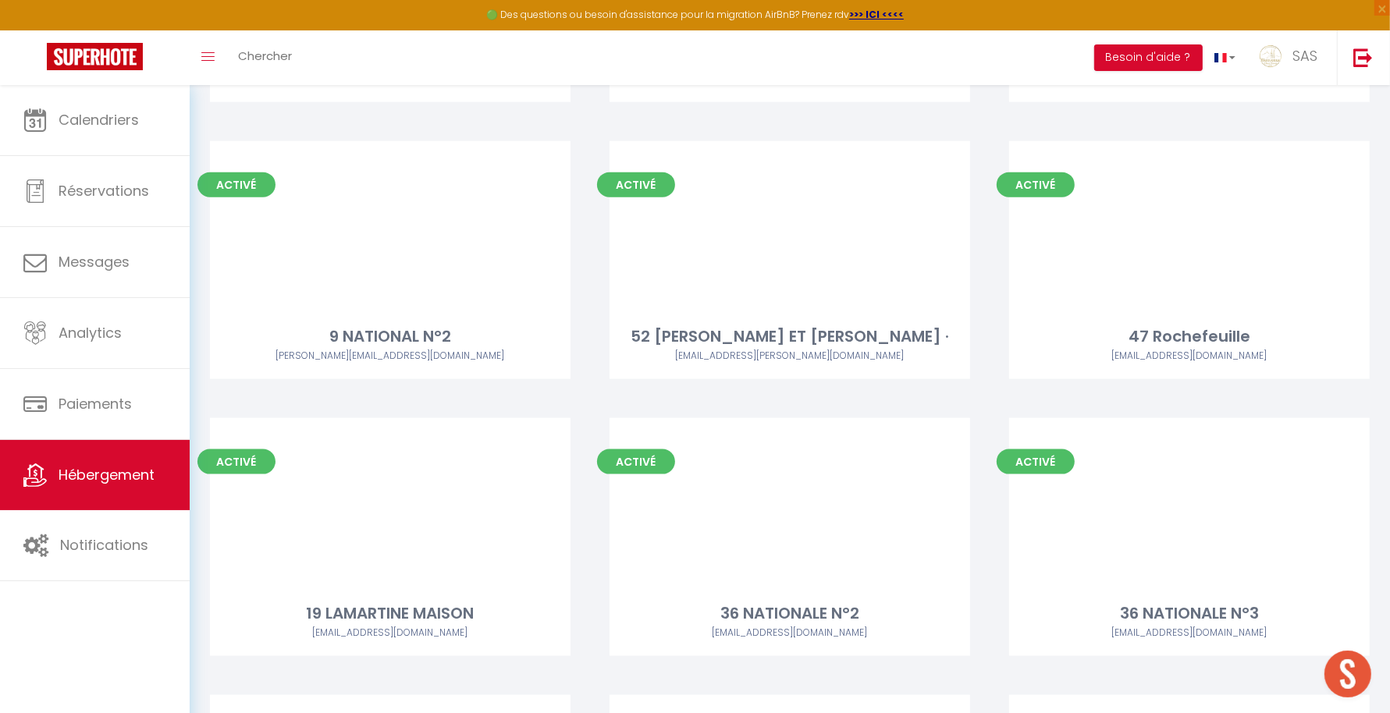
scroll to position [8357, 0]
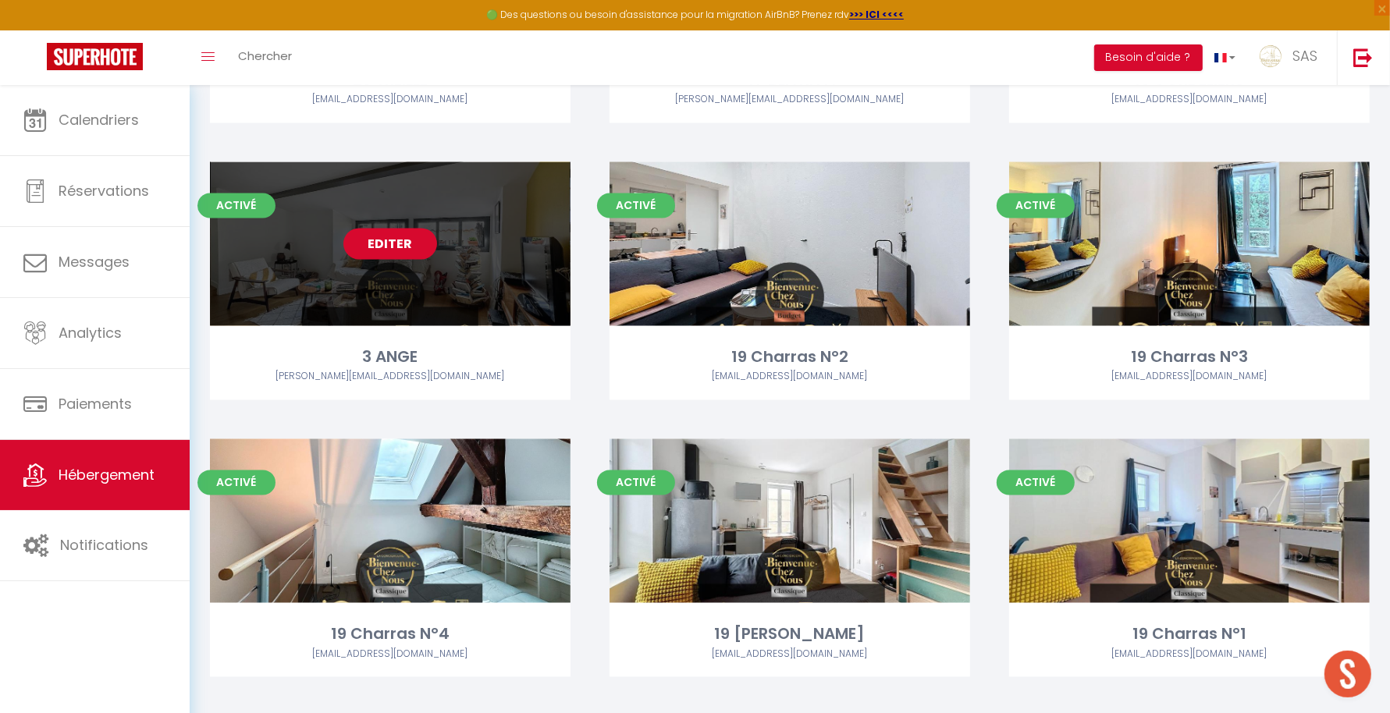
click at [364, 247] on link "Editer" at bounding box center [390, 243] width 94 height 31
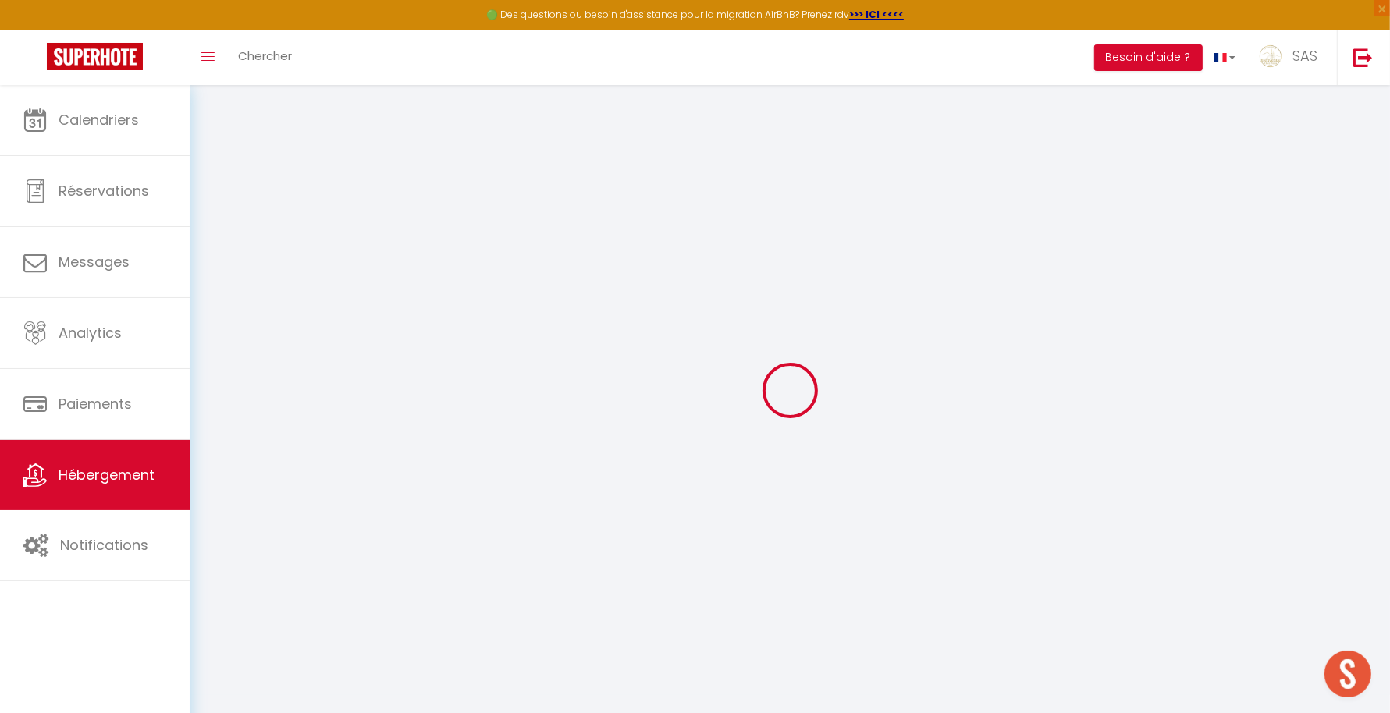
select select
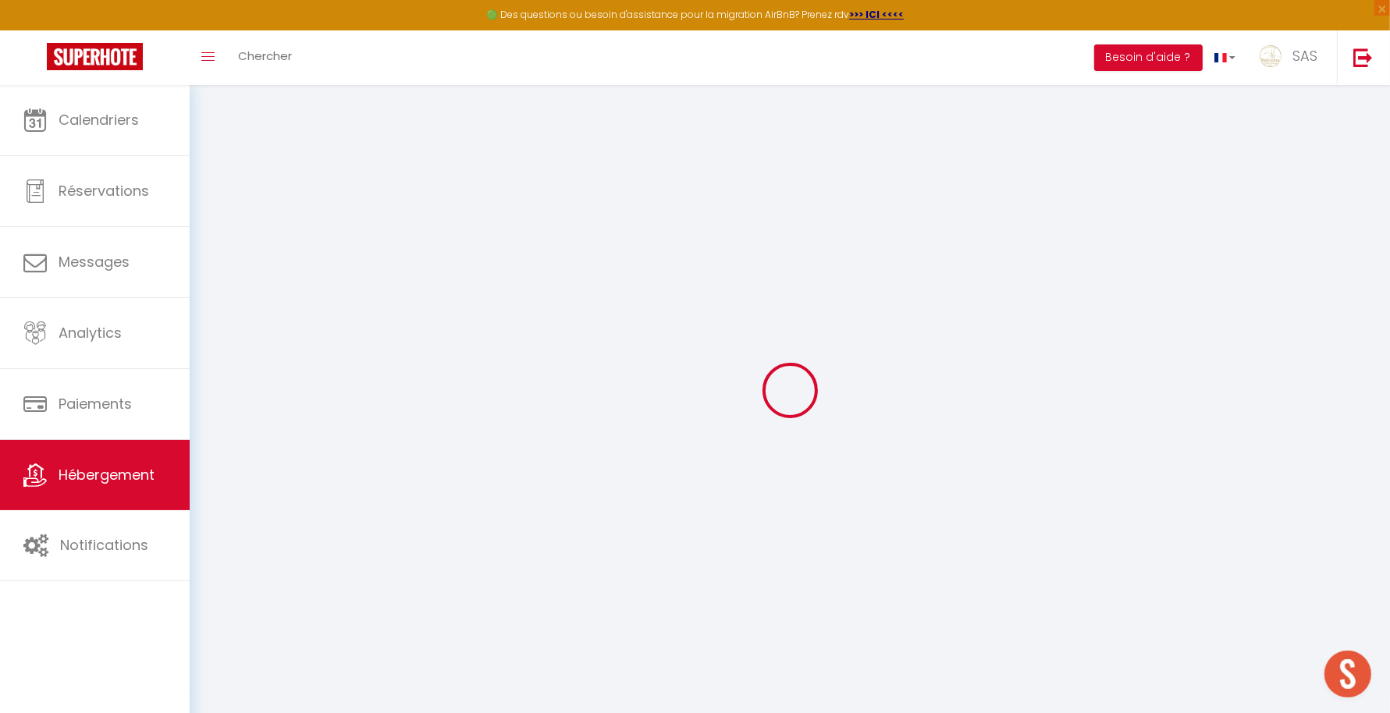
select select
checkbox input "false"
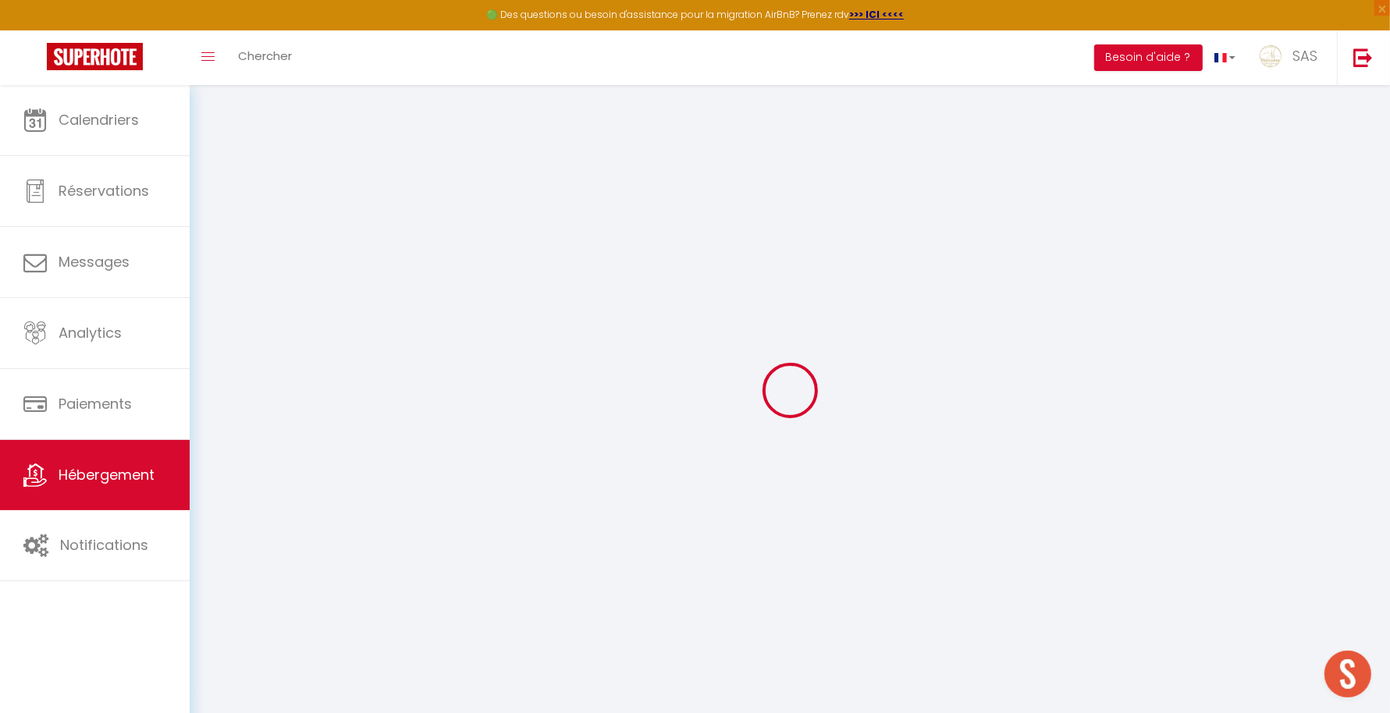
select select
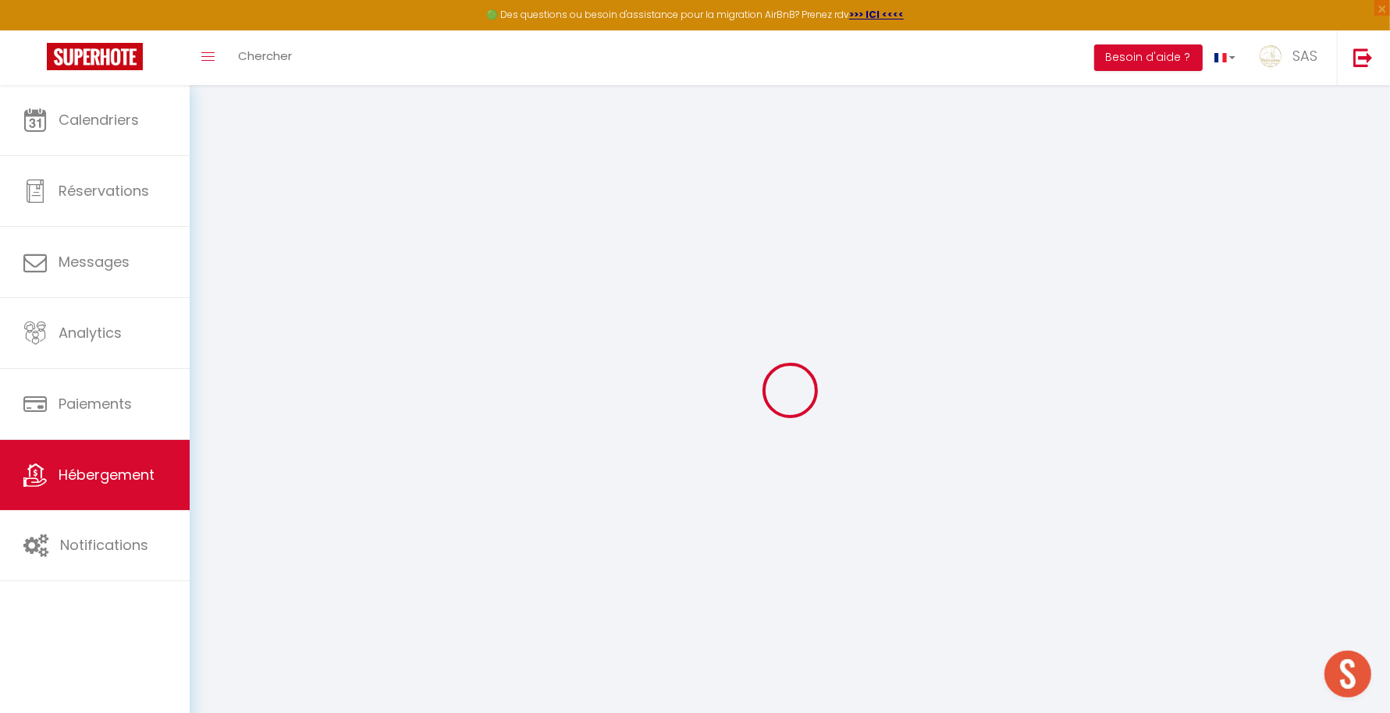
select select
checkbox input "false"
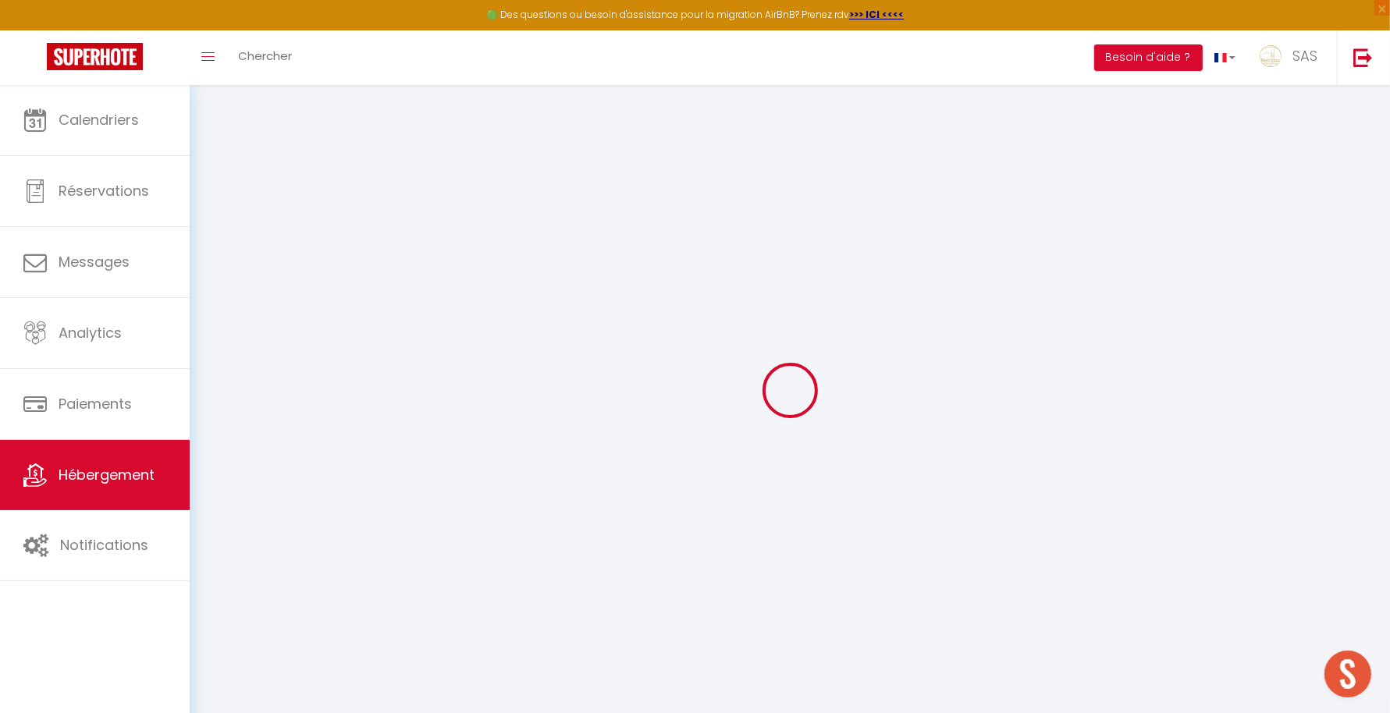
checkbox input "false"
select select "17:00"
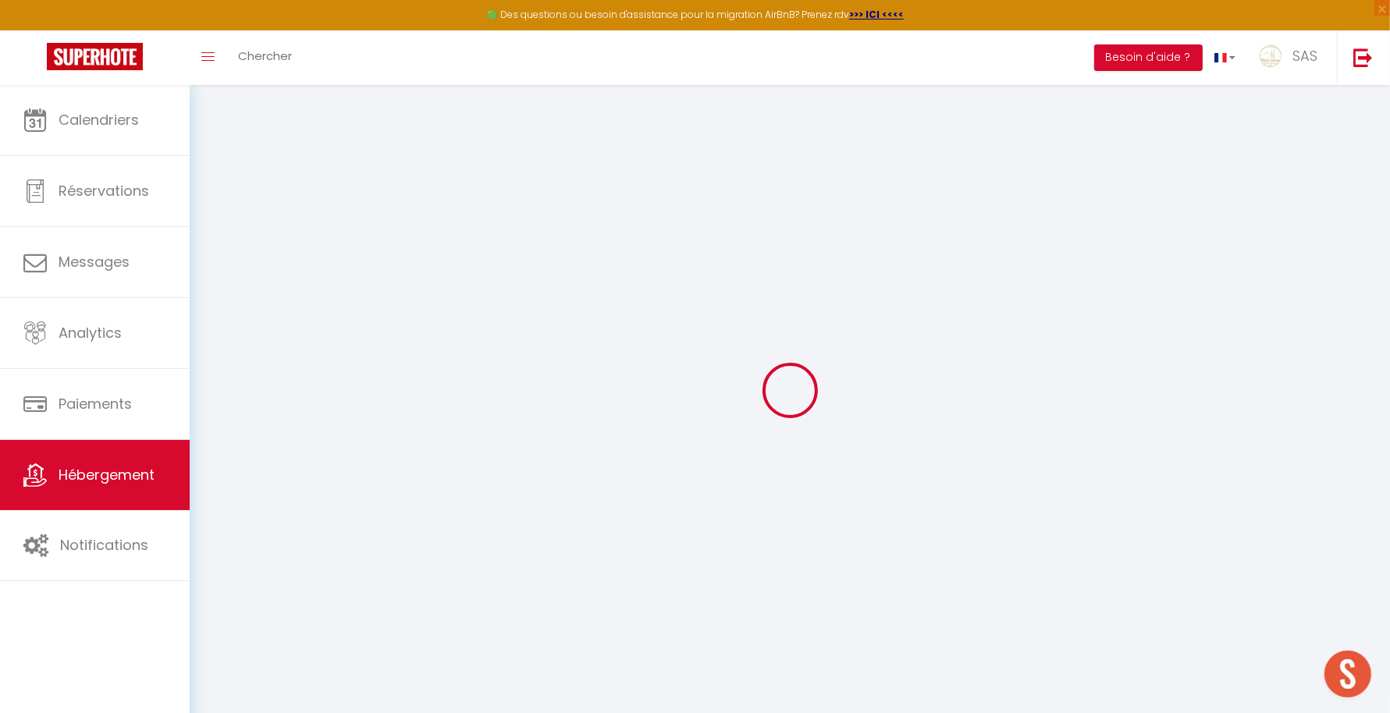
select select
select select "11:00"
select select "30"
select select "120"
select select "22:00"
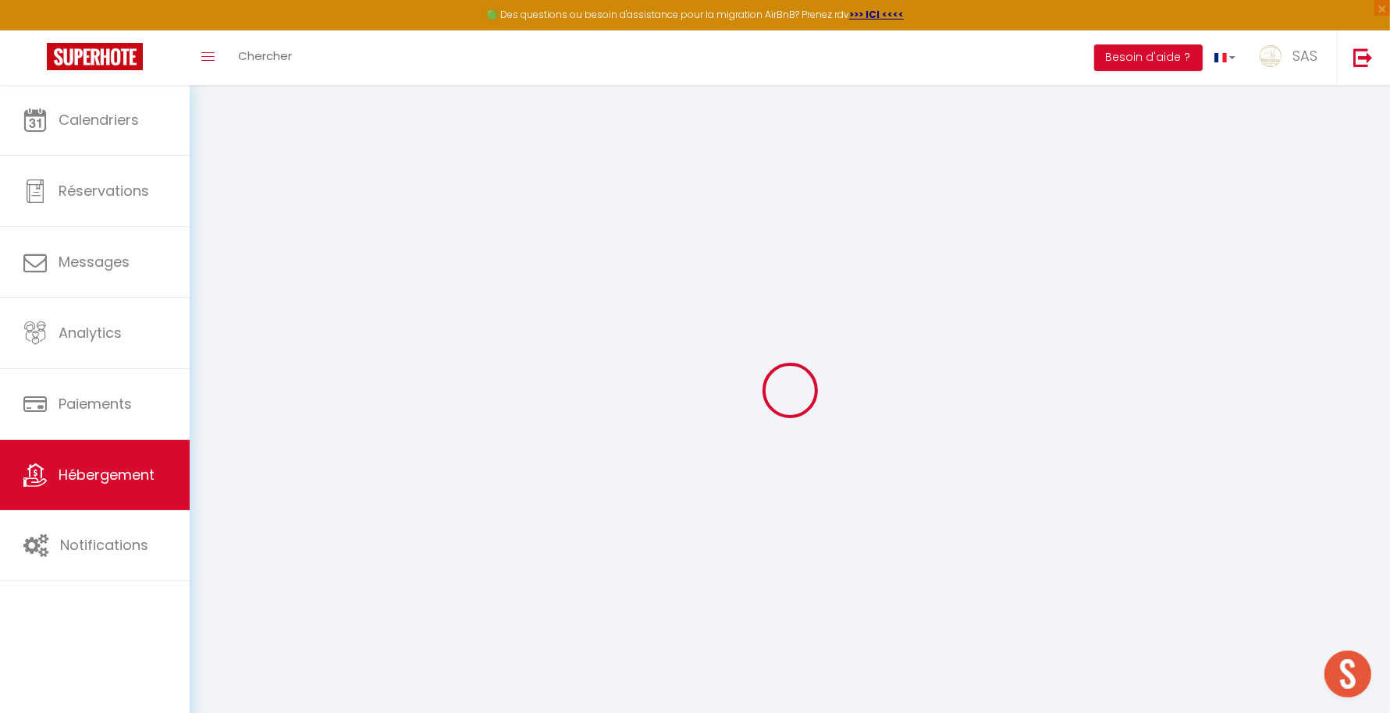
select select
checkbox input "false"
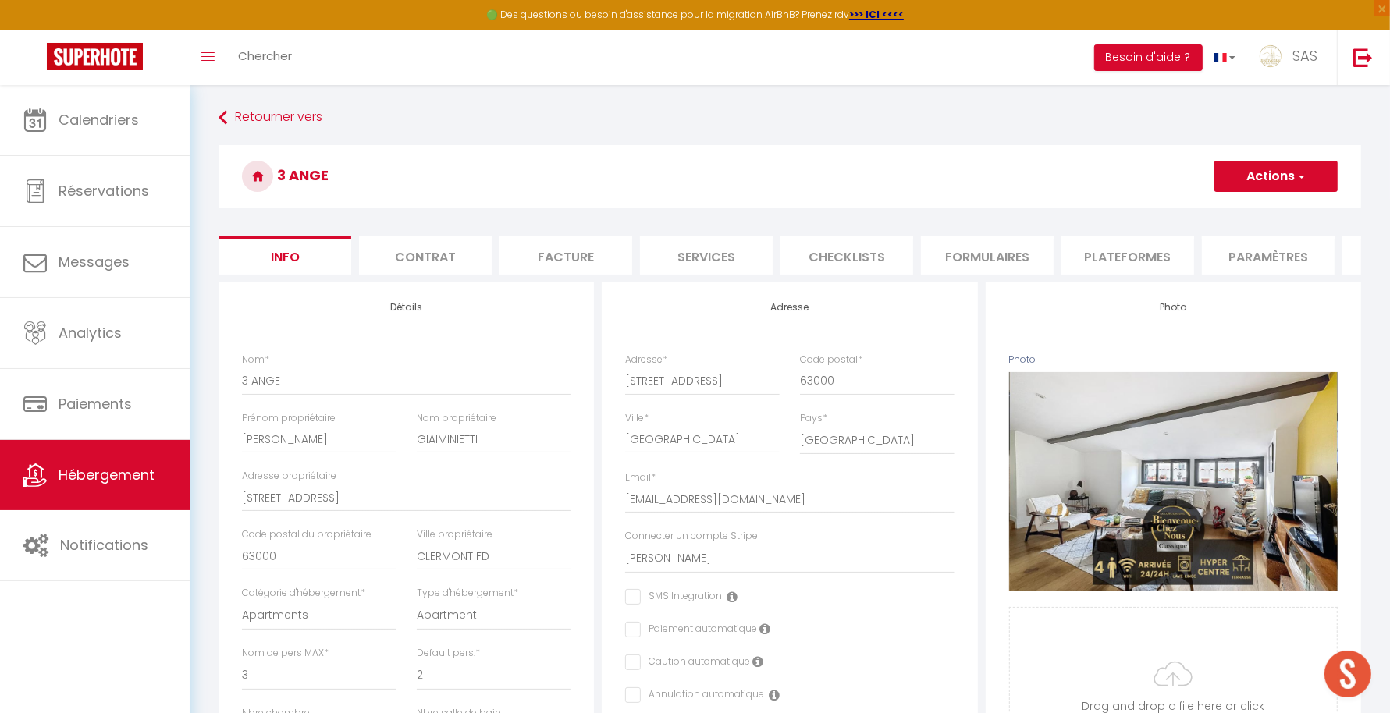
select select
checkbox input "false"
